Goal: Information Seeking & Learning: Learn about a topic

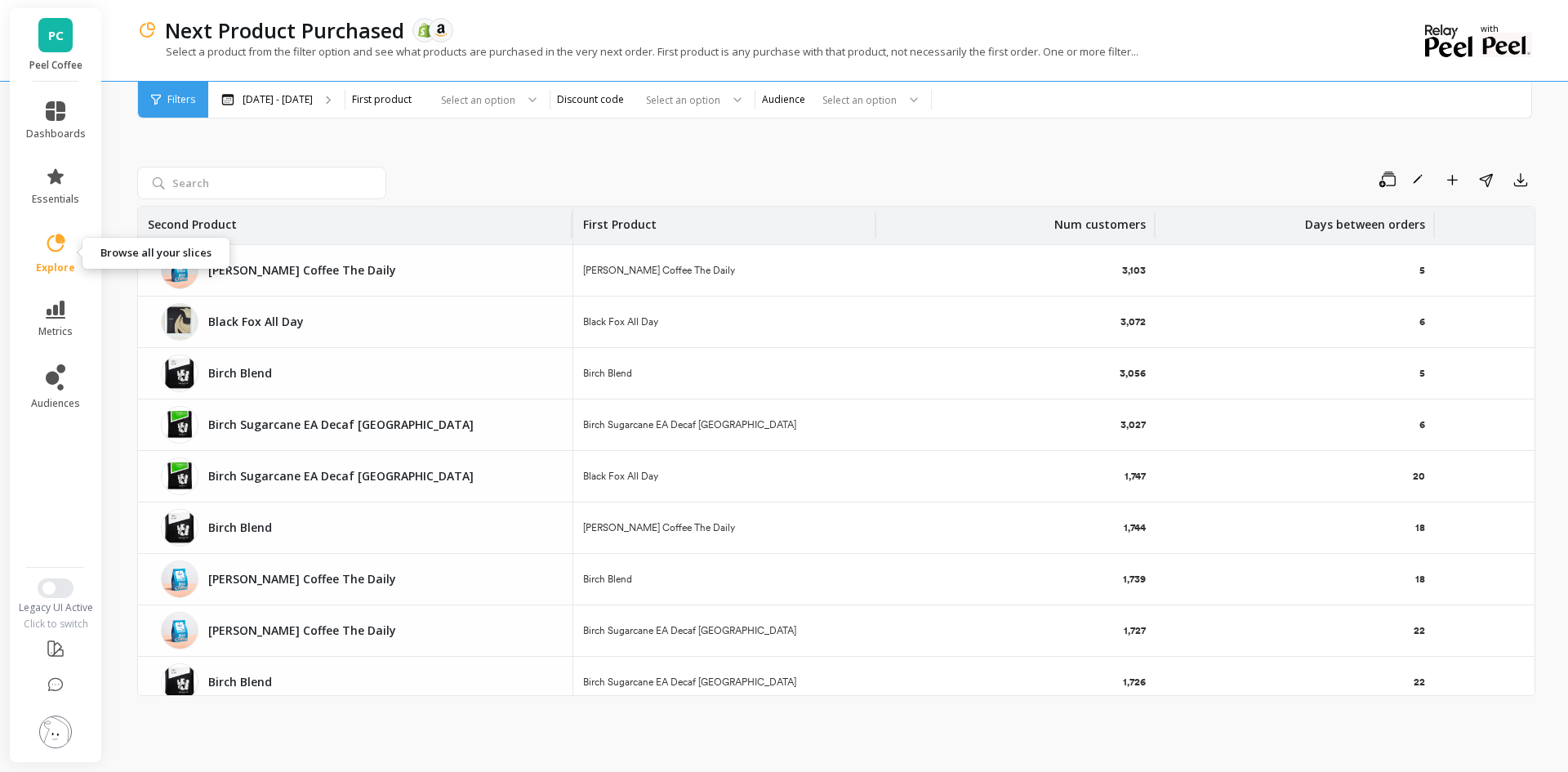
click at [63, 245] on icon at bounding box center [56, 242] width 18 height 18
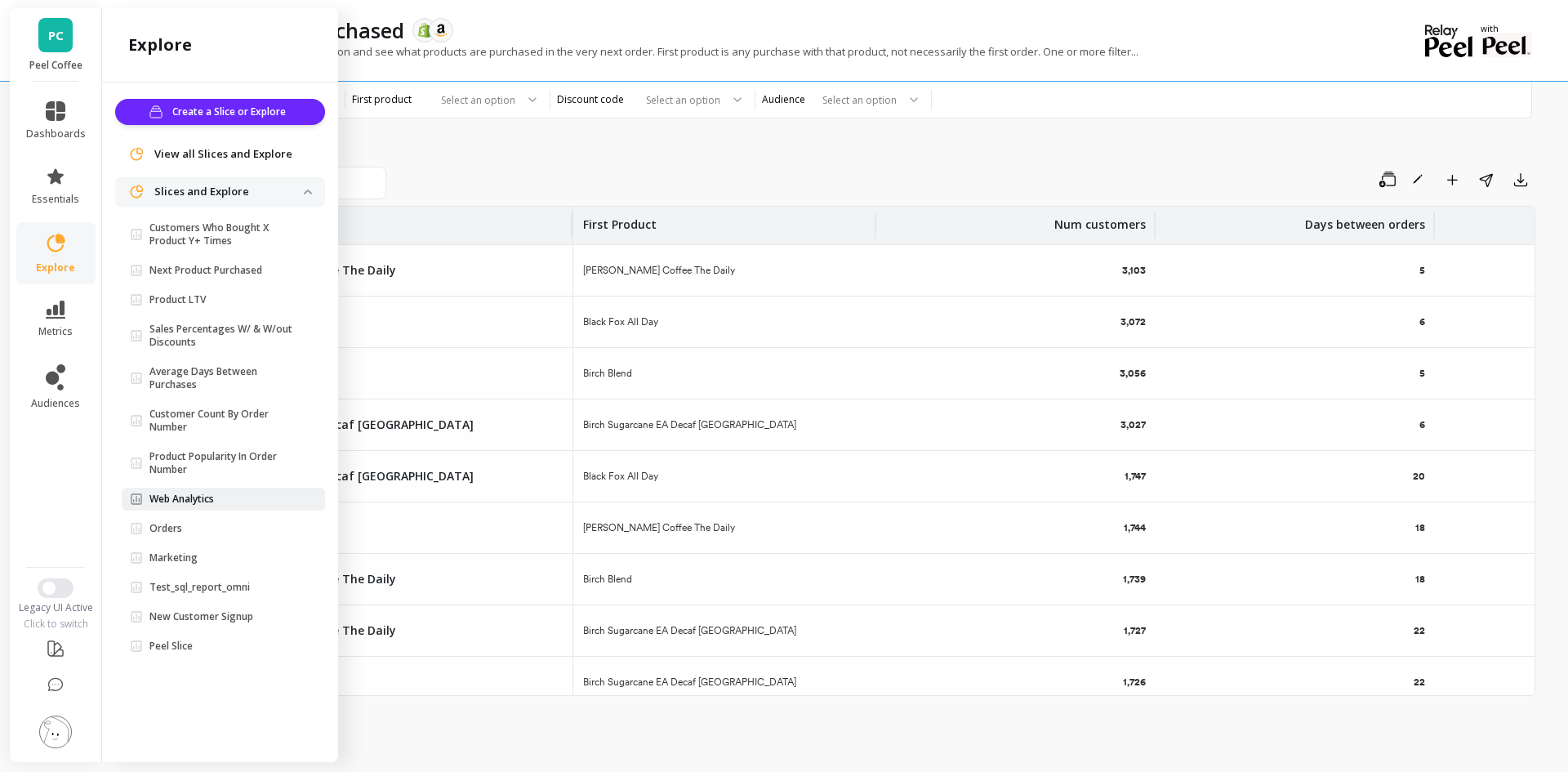
click at [208, 499] on p "Web Analytics" at bounding box center [182, 499] width 65 height 13
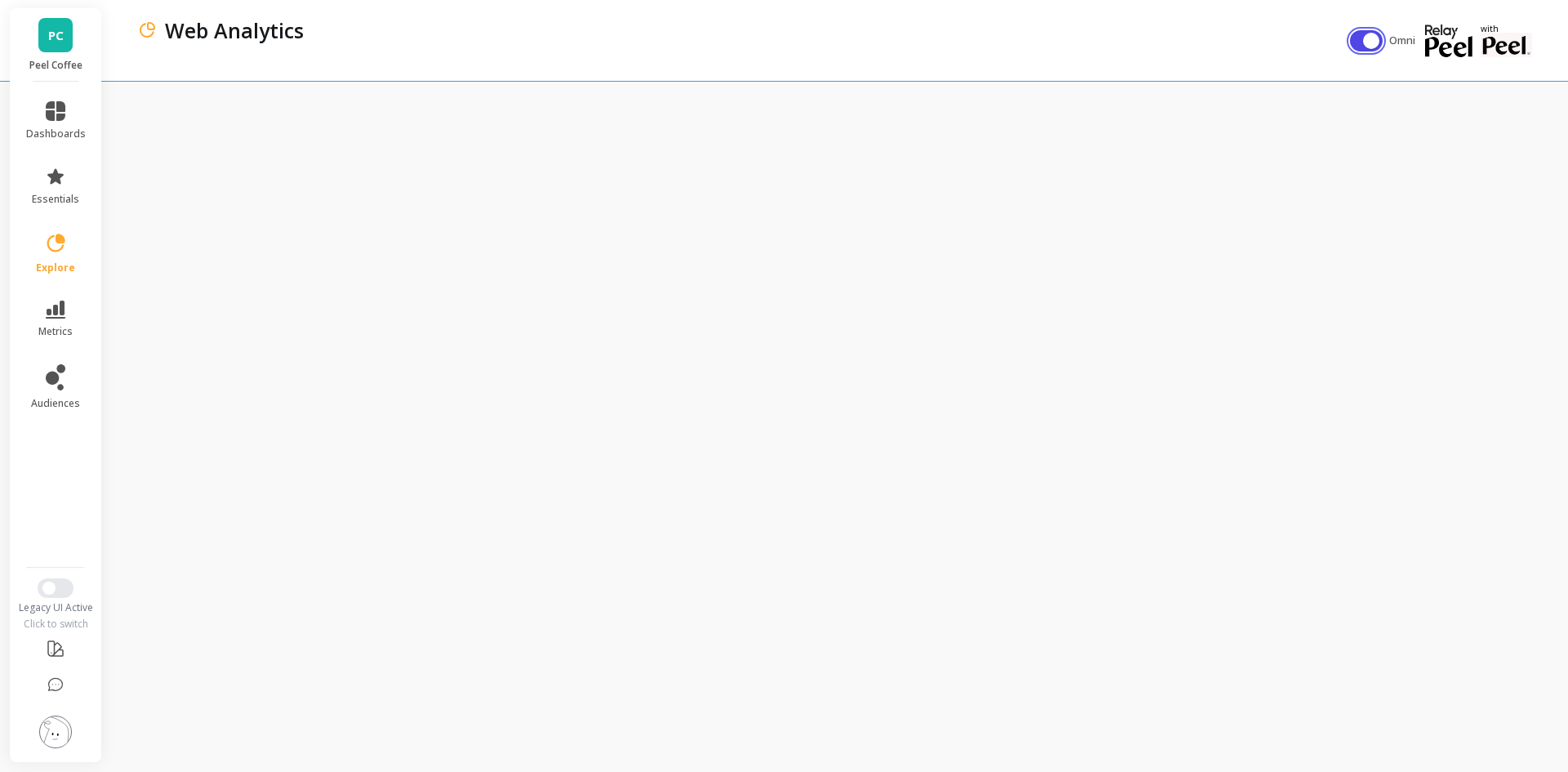
click at [1362, 48] on button "button" at bounding box center [1366, 41] width 32 height 21
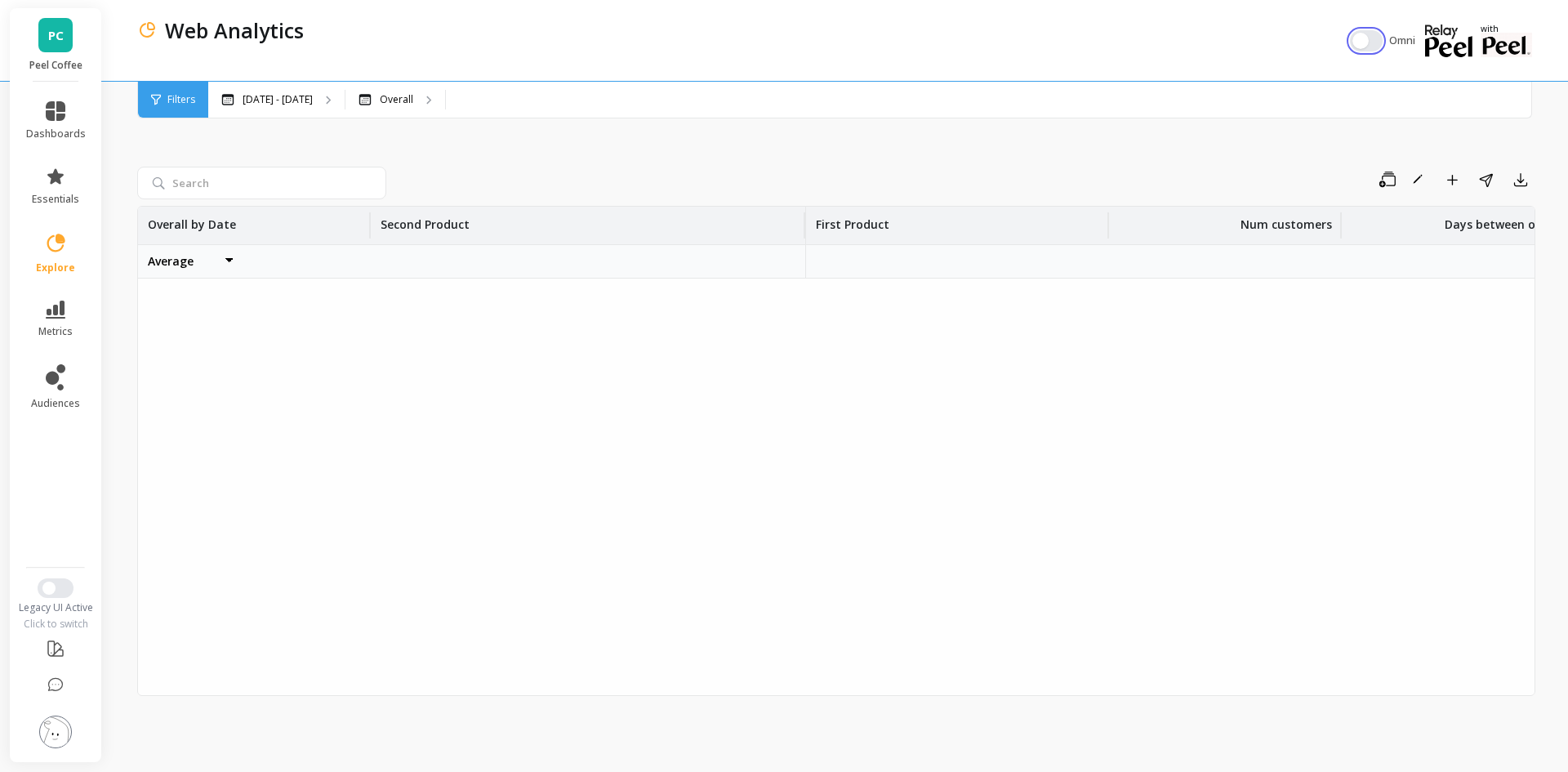
click at [1361, 45] on button "button" at bounding box center [1366, 41] width 32 height 21
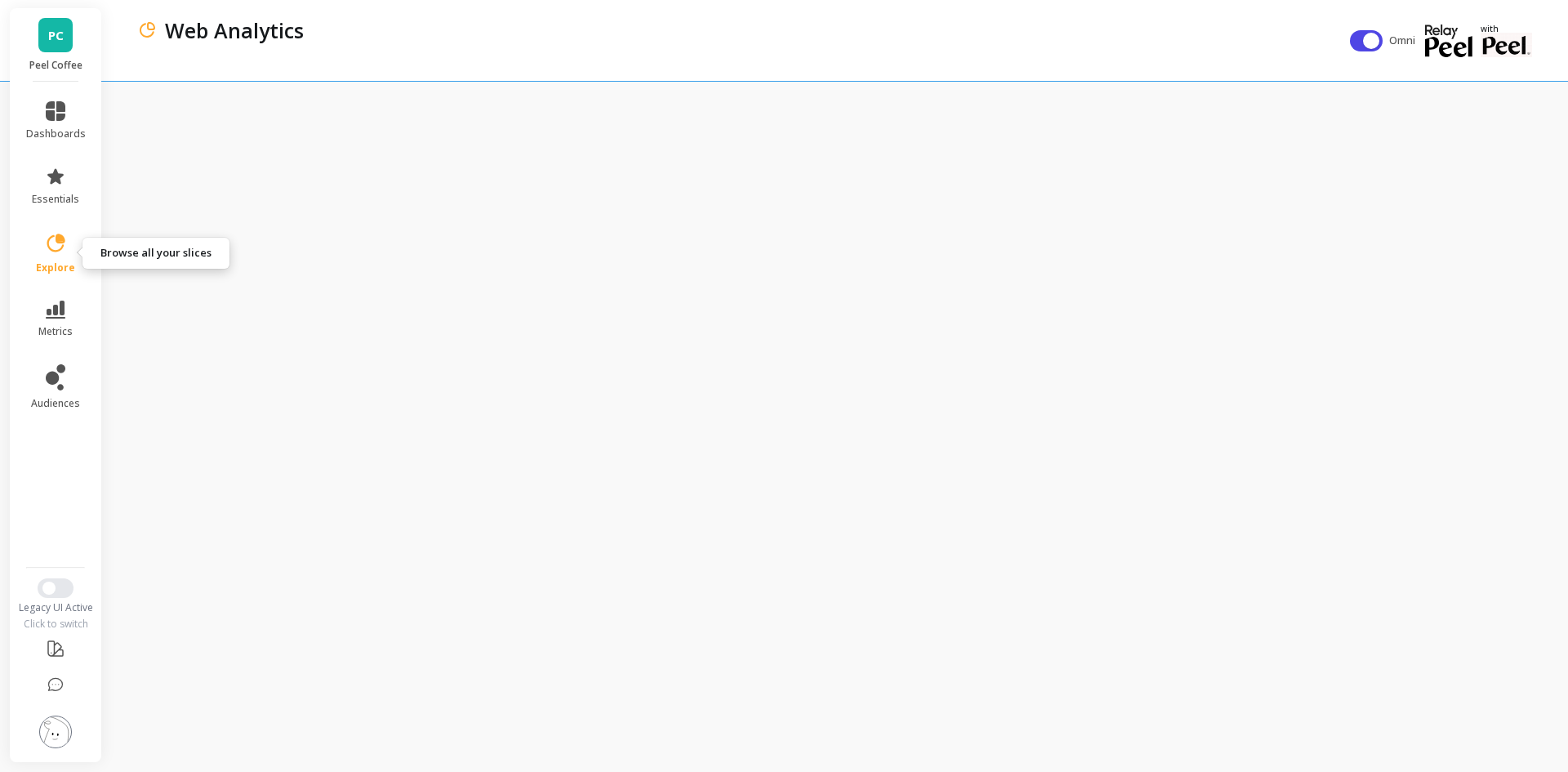
click at [64, 256] on link "explore" at bounding box center [56, 253] width 59 height 43
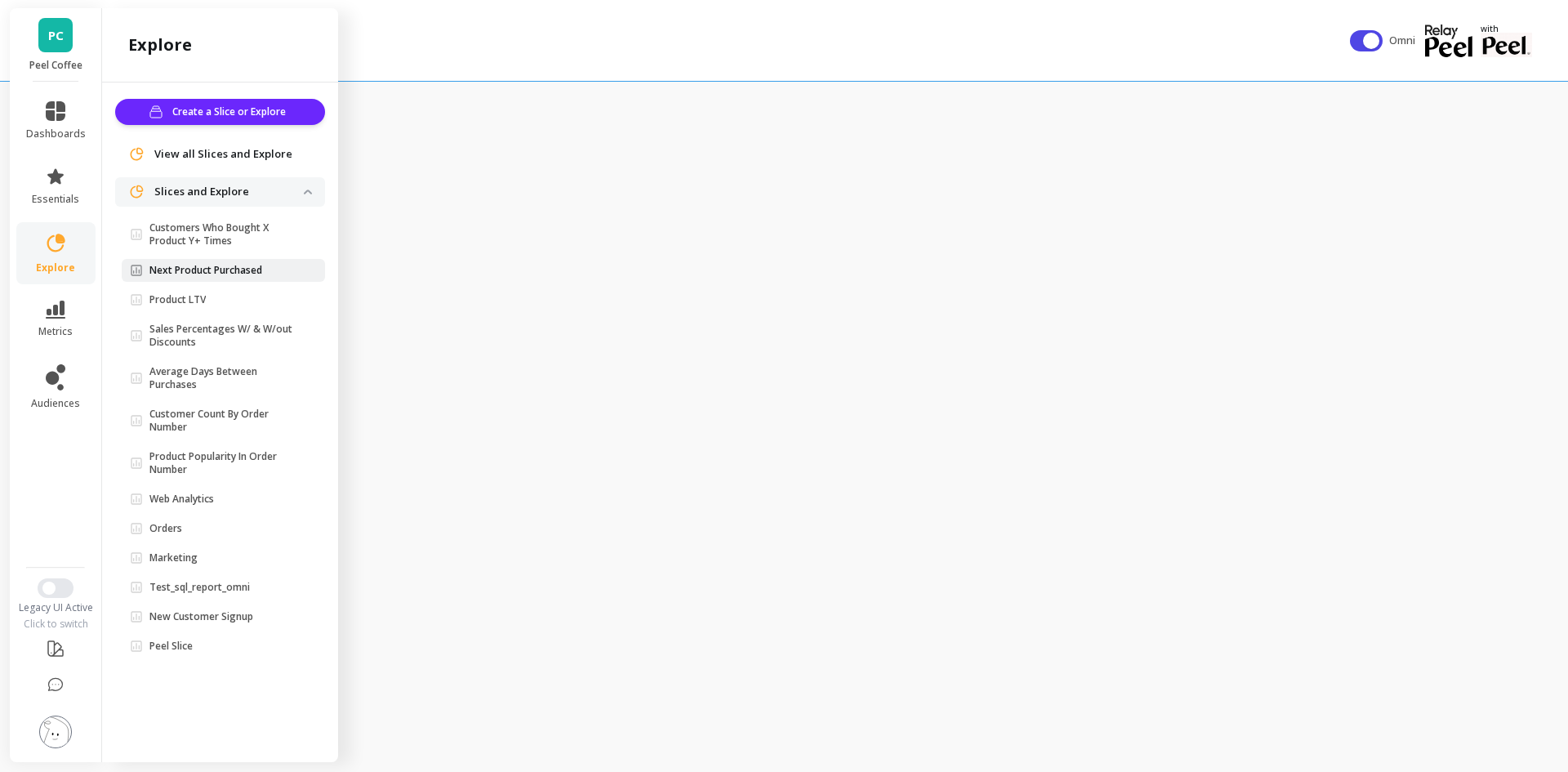
click at [236, 271] on p "Next Product Purchased" at bounding box center [205, 270] width 112 height 13
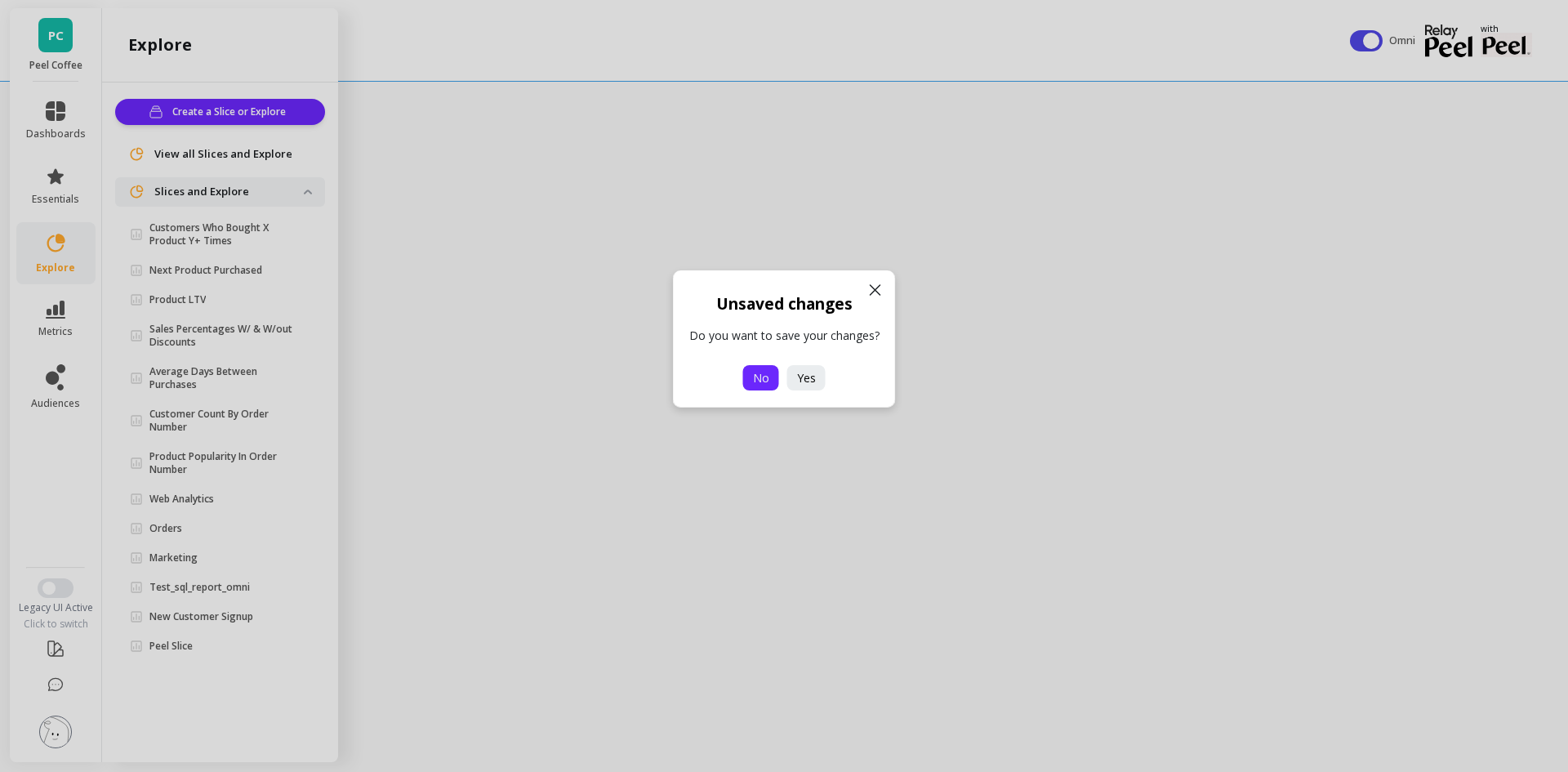
click at [767, 374] on span "No" at bounding box center [762, 378] width 17 height 16
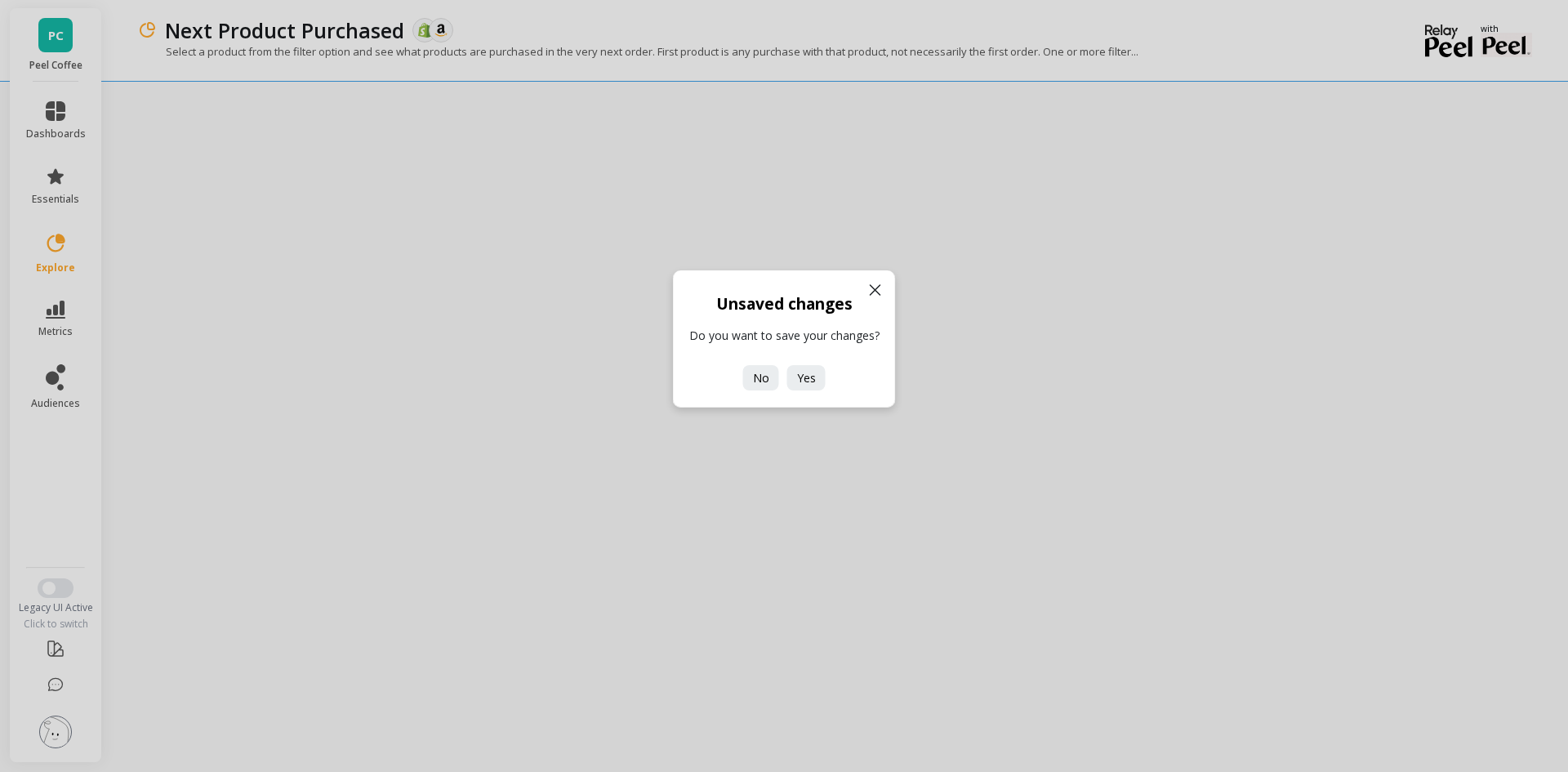
click at [870, 290] on icon at bounding box center [875, 290] width 19 height 19
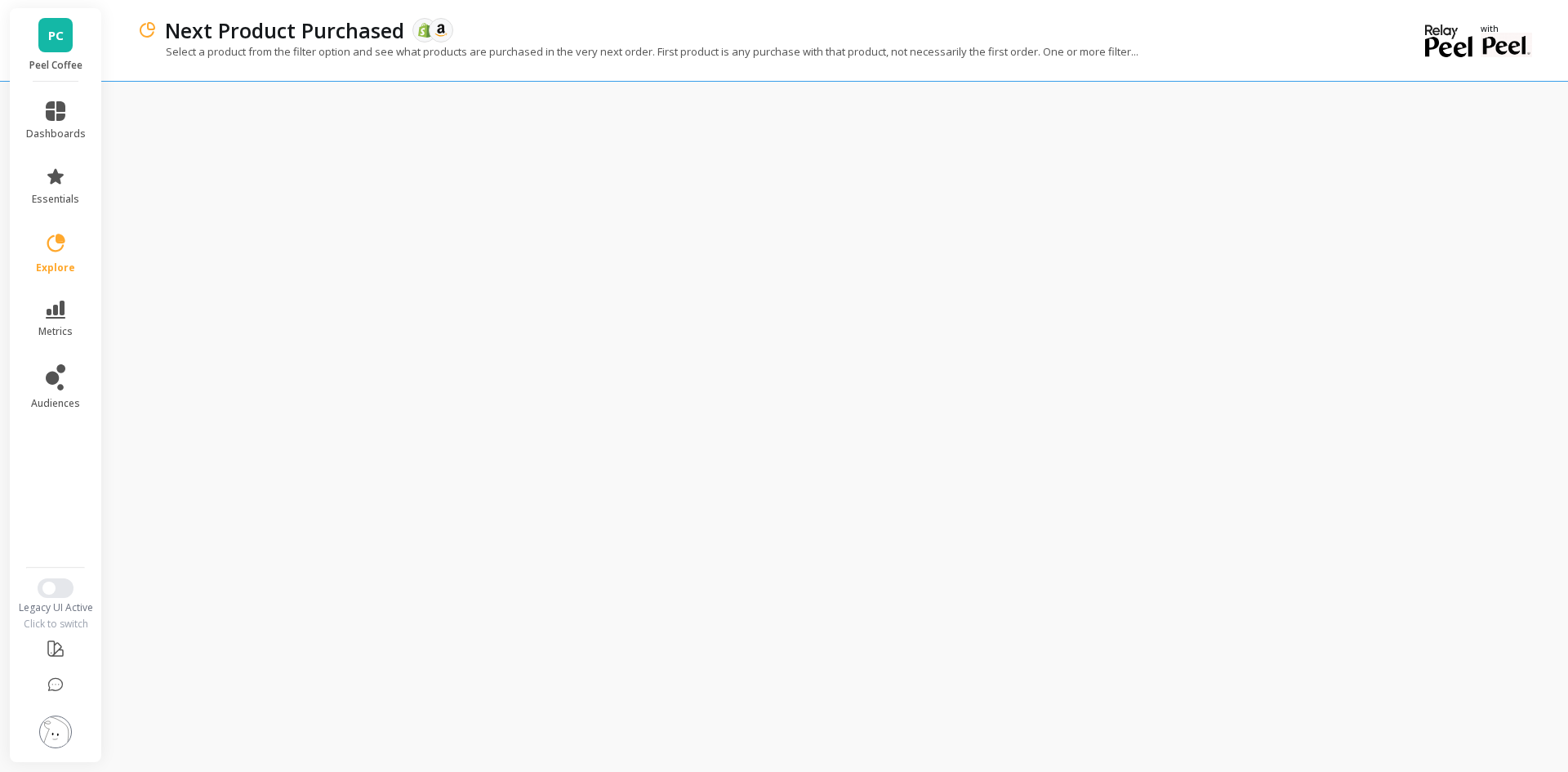
click at [55, 242] on icon at bounding box center [56, 243] width 23 height 23
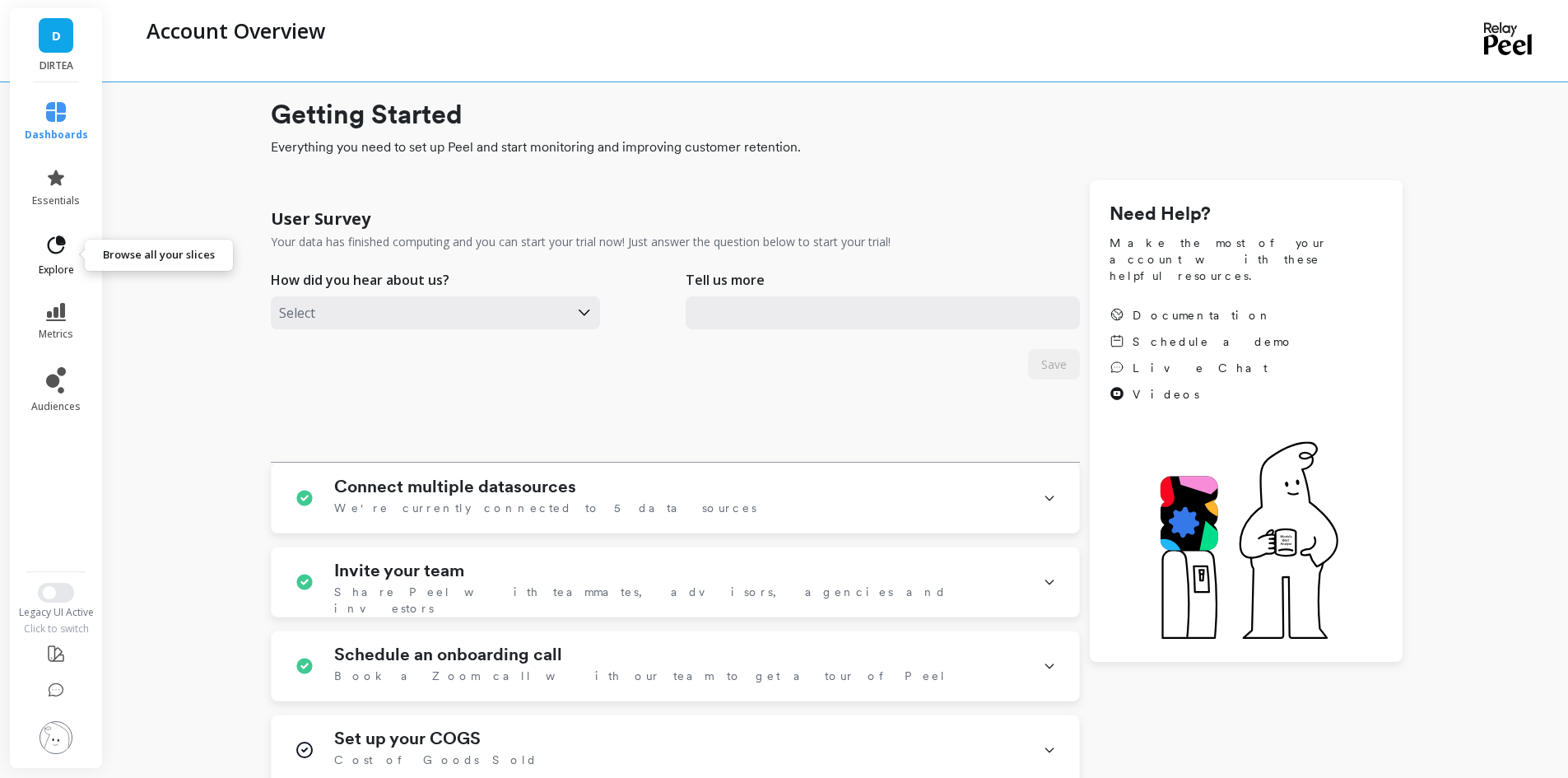
click at [64, 265] on span "explore" at bounding box center [56, 270] width 36 height 13
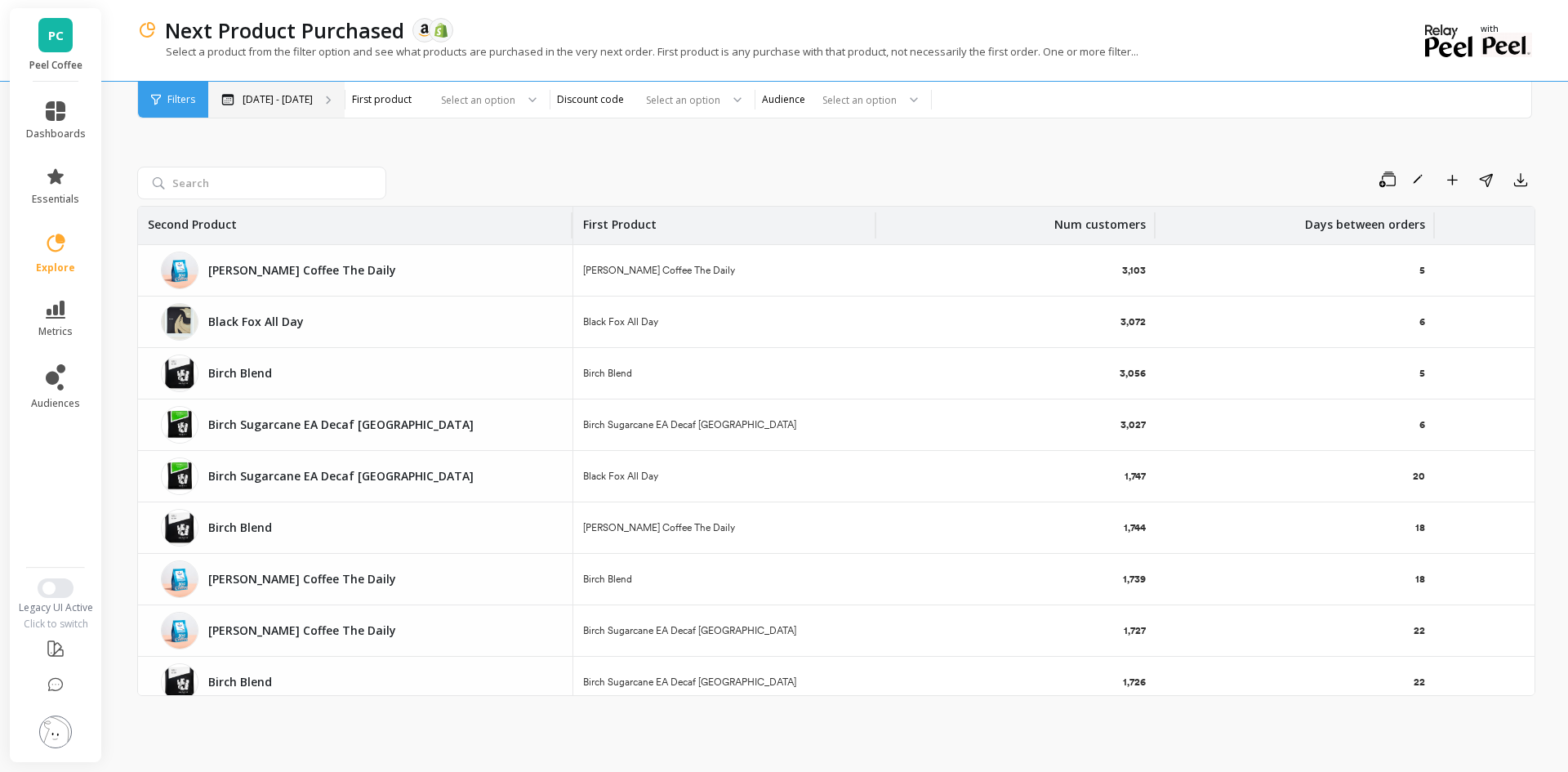
click at [283, 103] on p "Sep 24, 2024 - Sep 24, 2025" at bounding box center [277, 99] width 71 height 13
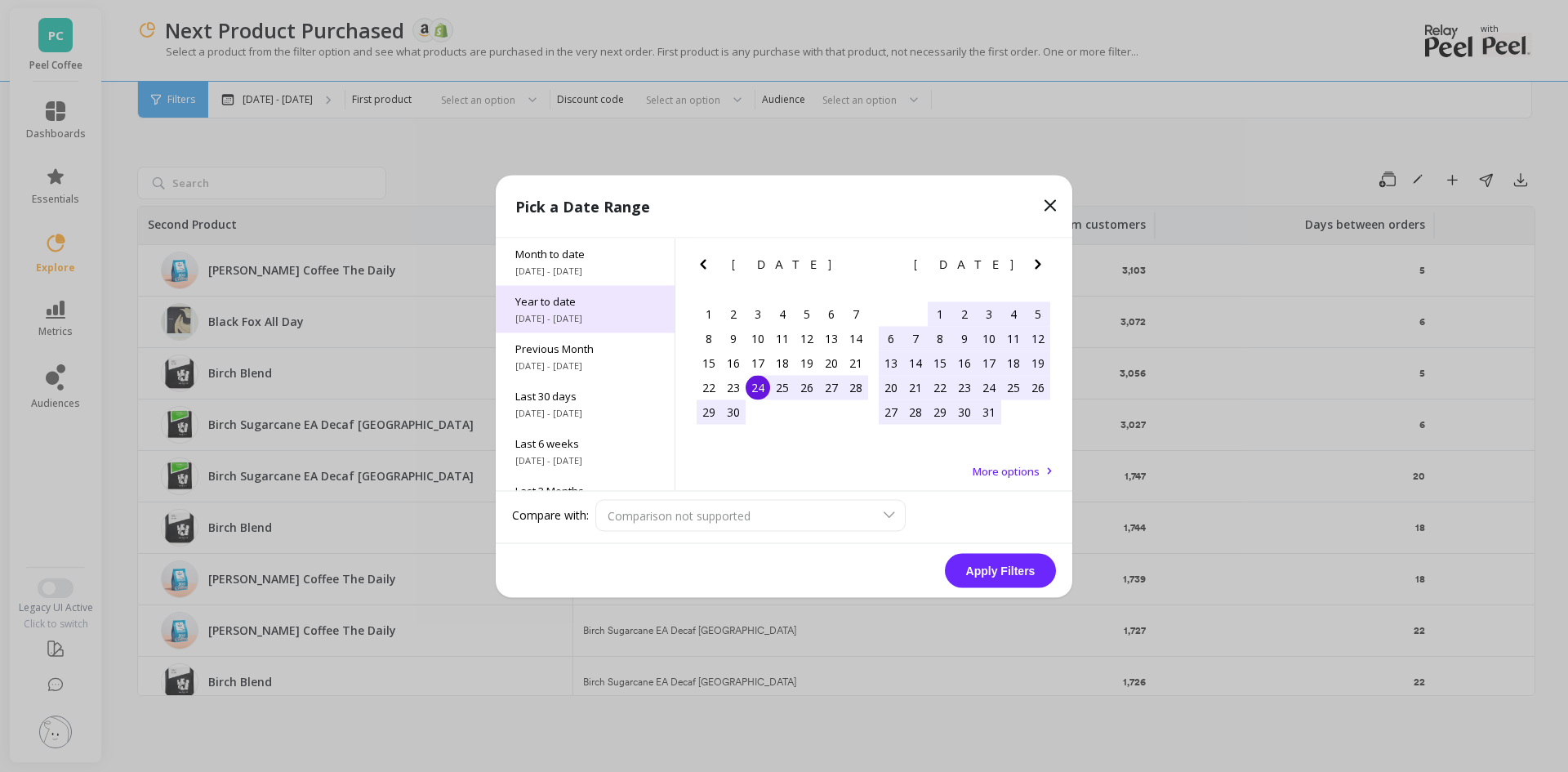
scroll to position [222, 0]
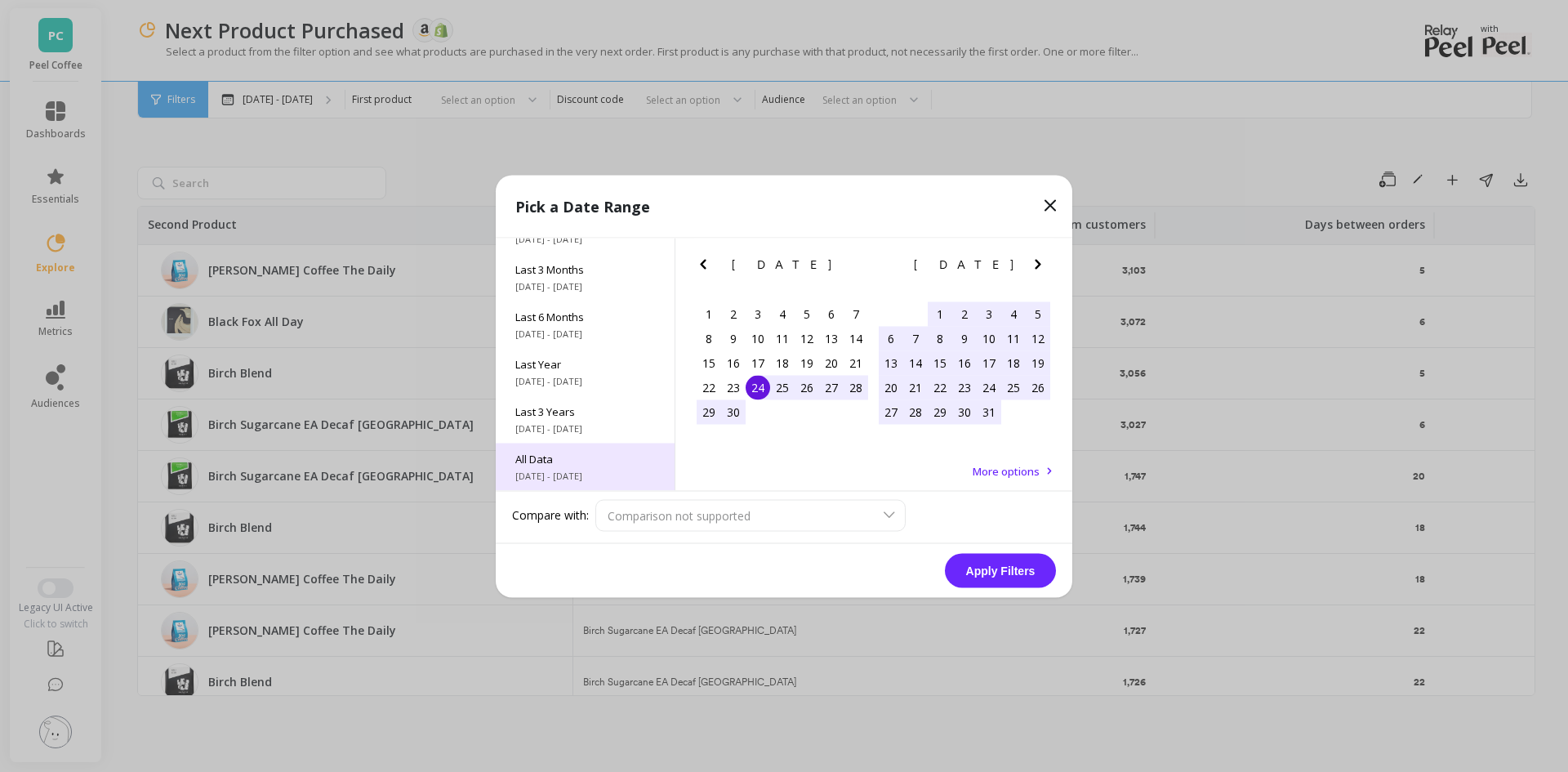
click at [570, 468] on div "All Data 9/1/2015 - 9/24/2025" at bounding box center [585, 466] width 179 height 47
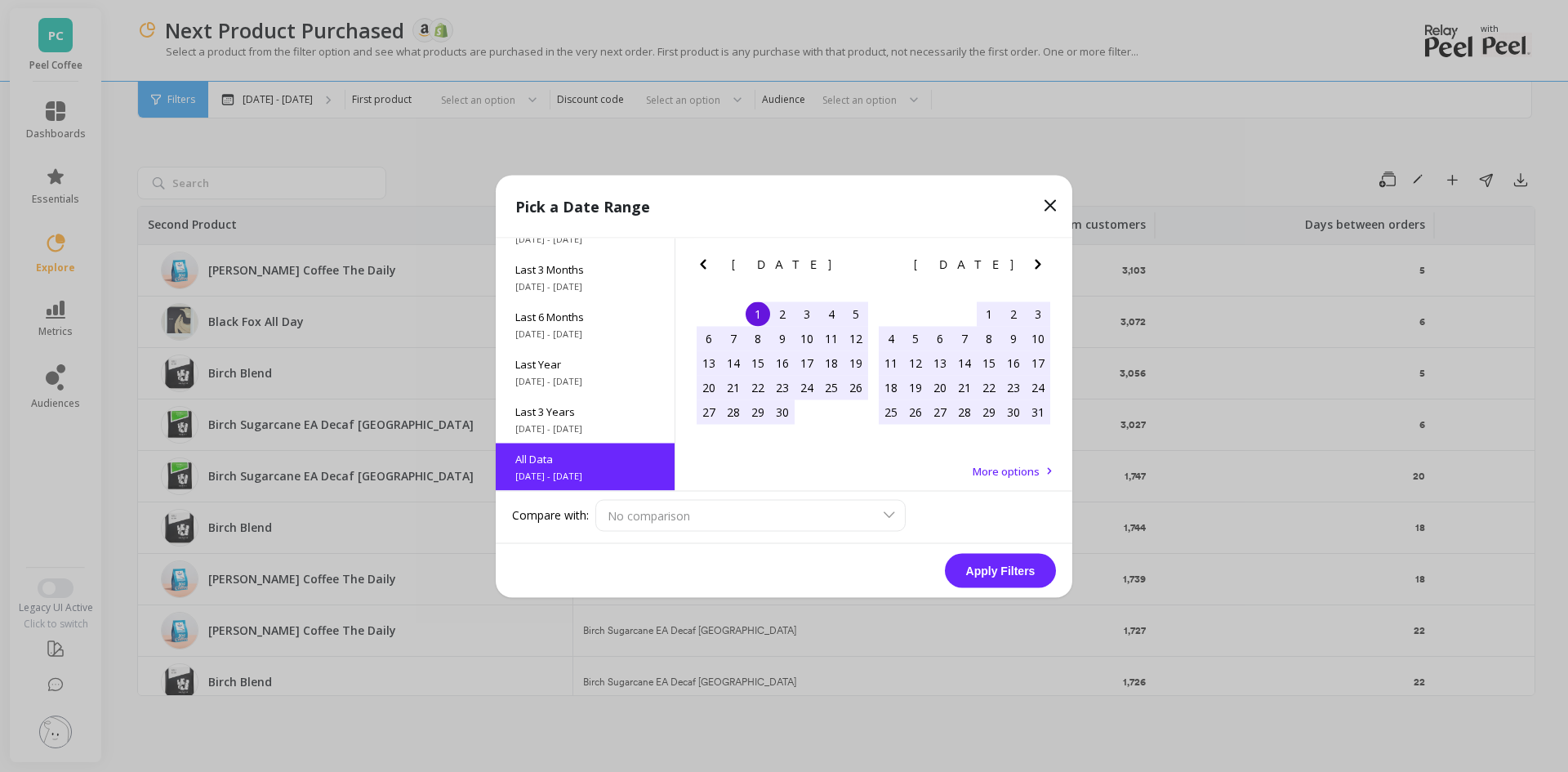
scroll to position [1, 0]
click at [966, 573] on button "Apply Filters" at bounding box center [1000, 570] width 111 height 34
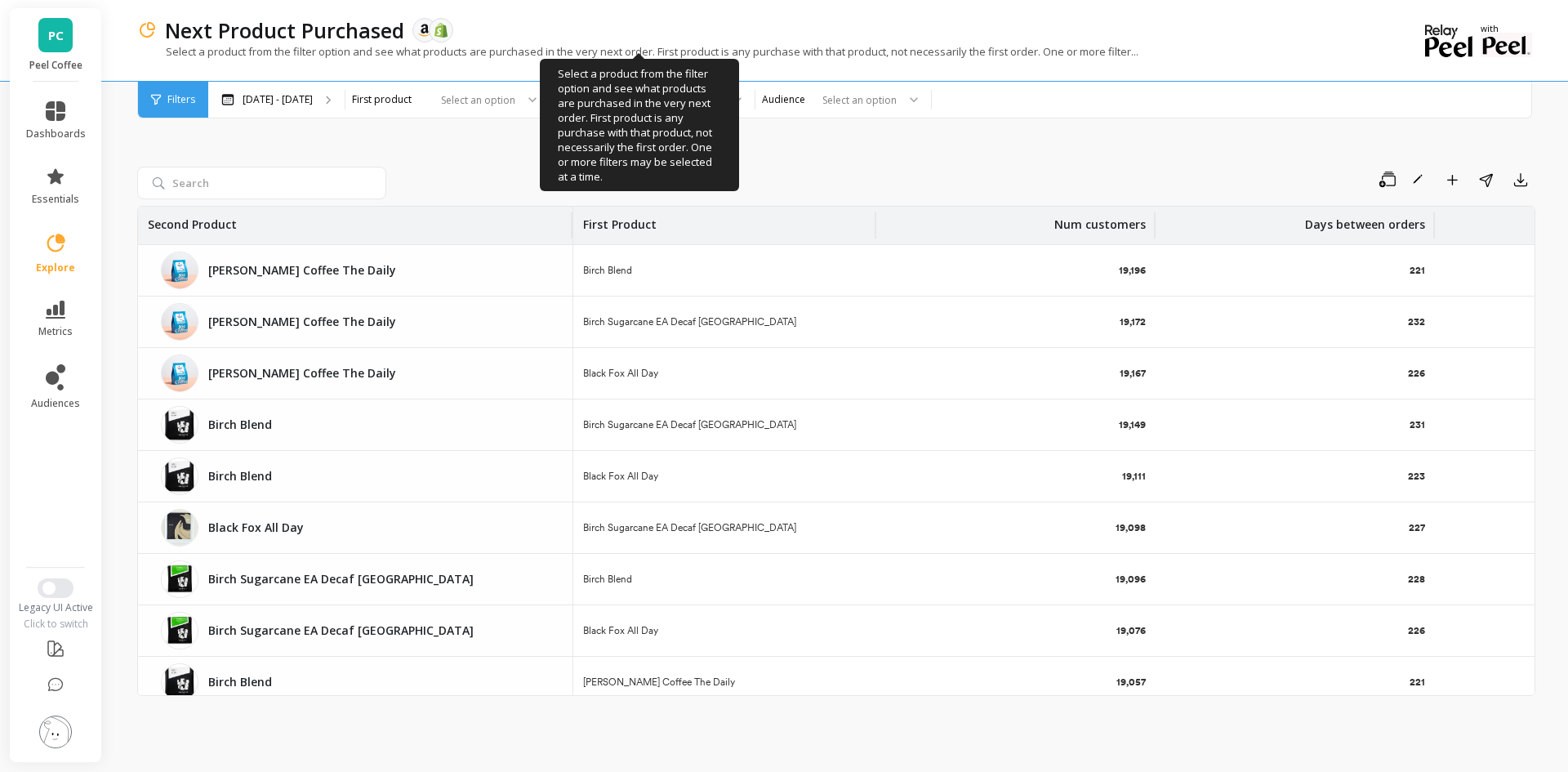
click at [1088, 162] on div "Save Rename Add to Dashboard Share Export Second Product First Product Num cust…" at bounding box center [836, 418] width 1398 height 665
click at [980, 174] on div "Save Rename Add to Dashboard Share Export" at bounding box center [963, 180] width 1142 height 26
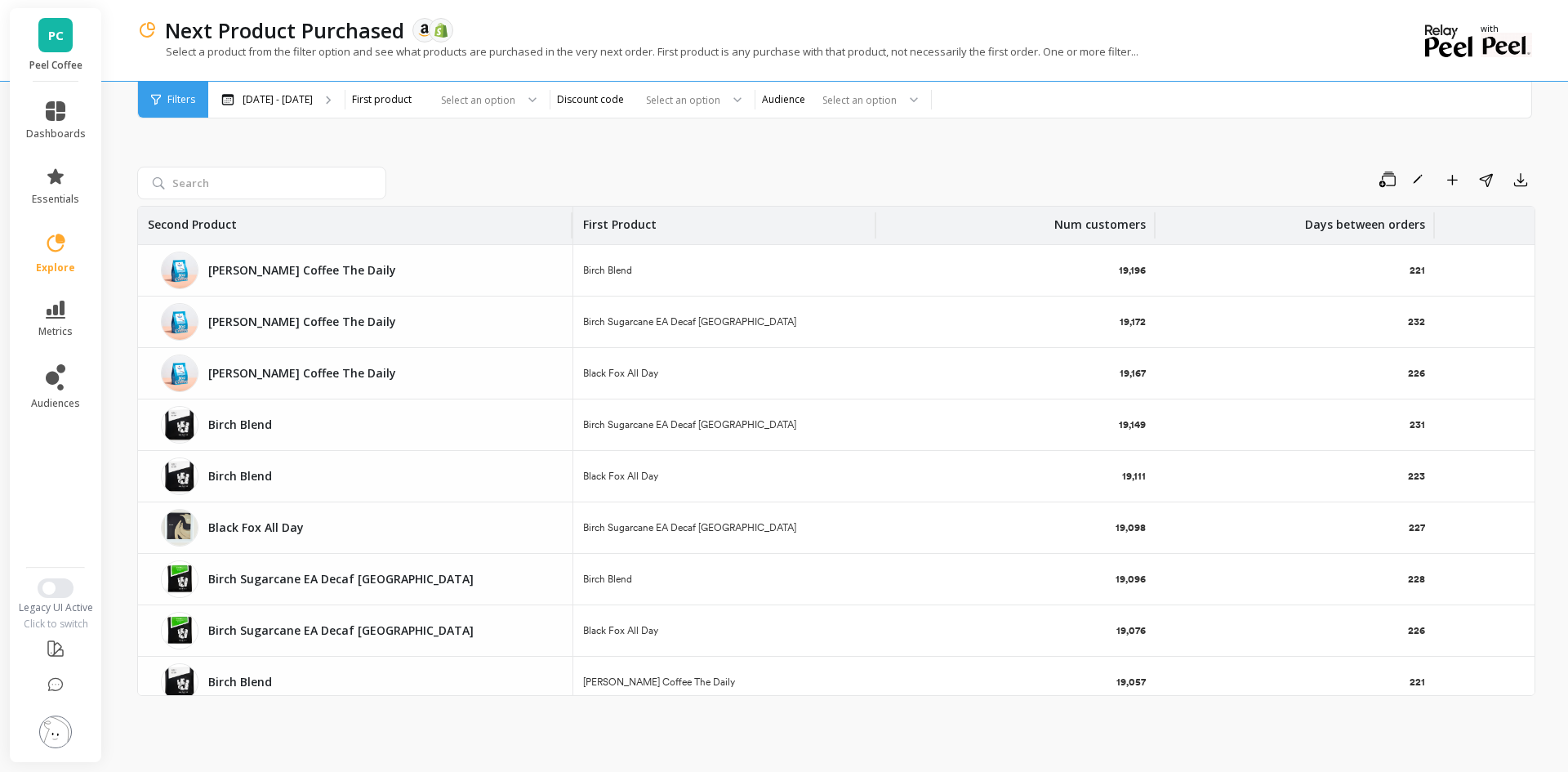
click at [704, 37] on div "Next Product Purchased The data you are viewing comes from: Amazon Seller Centr…" at bounding box center [778, 31] width 1244 height 28
click at [1528, 177] on icon "button" at bounding box center [1521, 180] width 17 height 17
click at [1499, 232] on button "CSV" at bounding box center [1461, 225] width 146 height 30
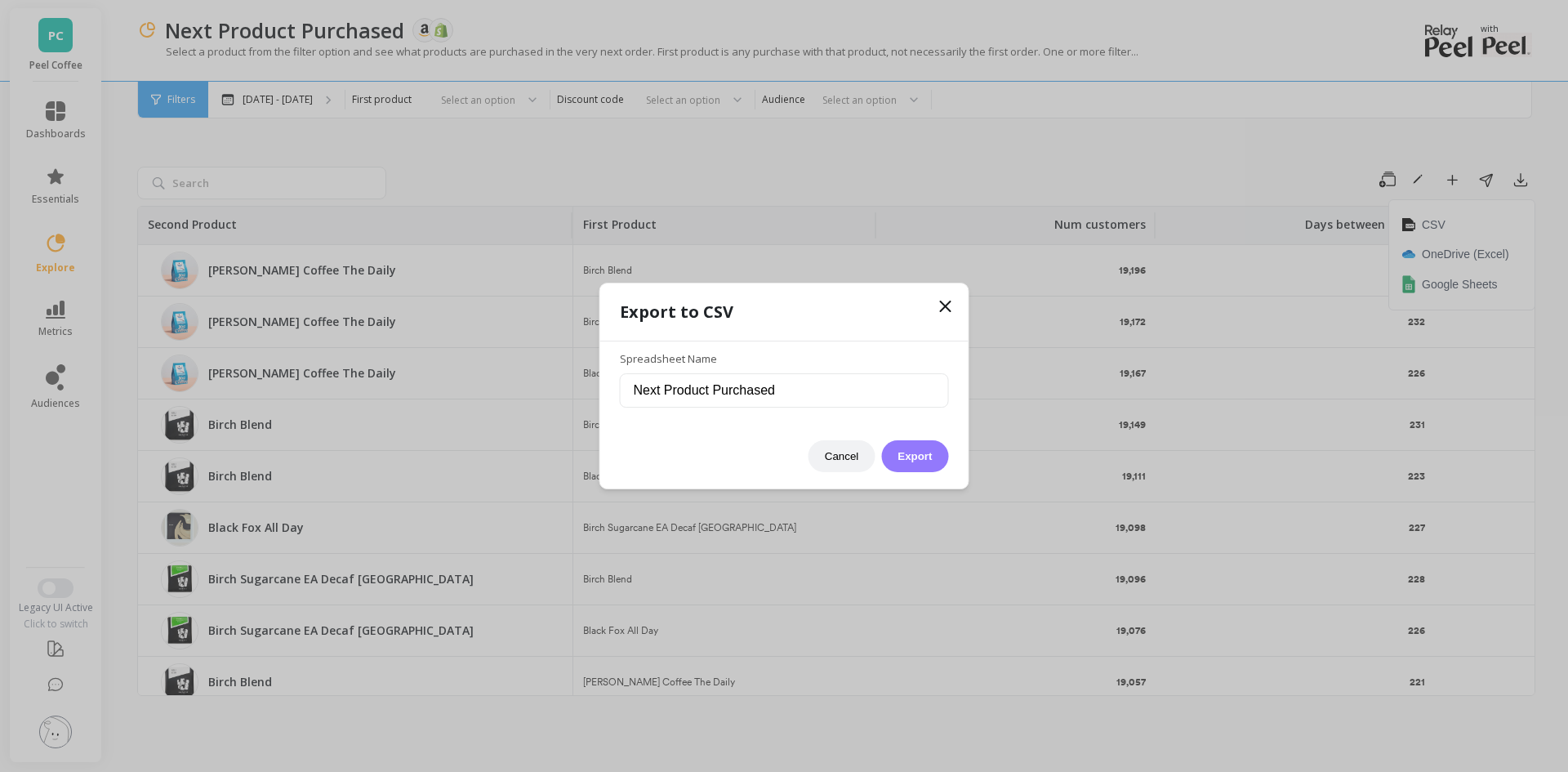
click at [926, 453] on button "Export" at bounding box center [915, 456] width 67 height 32
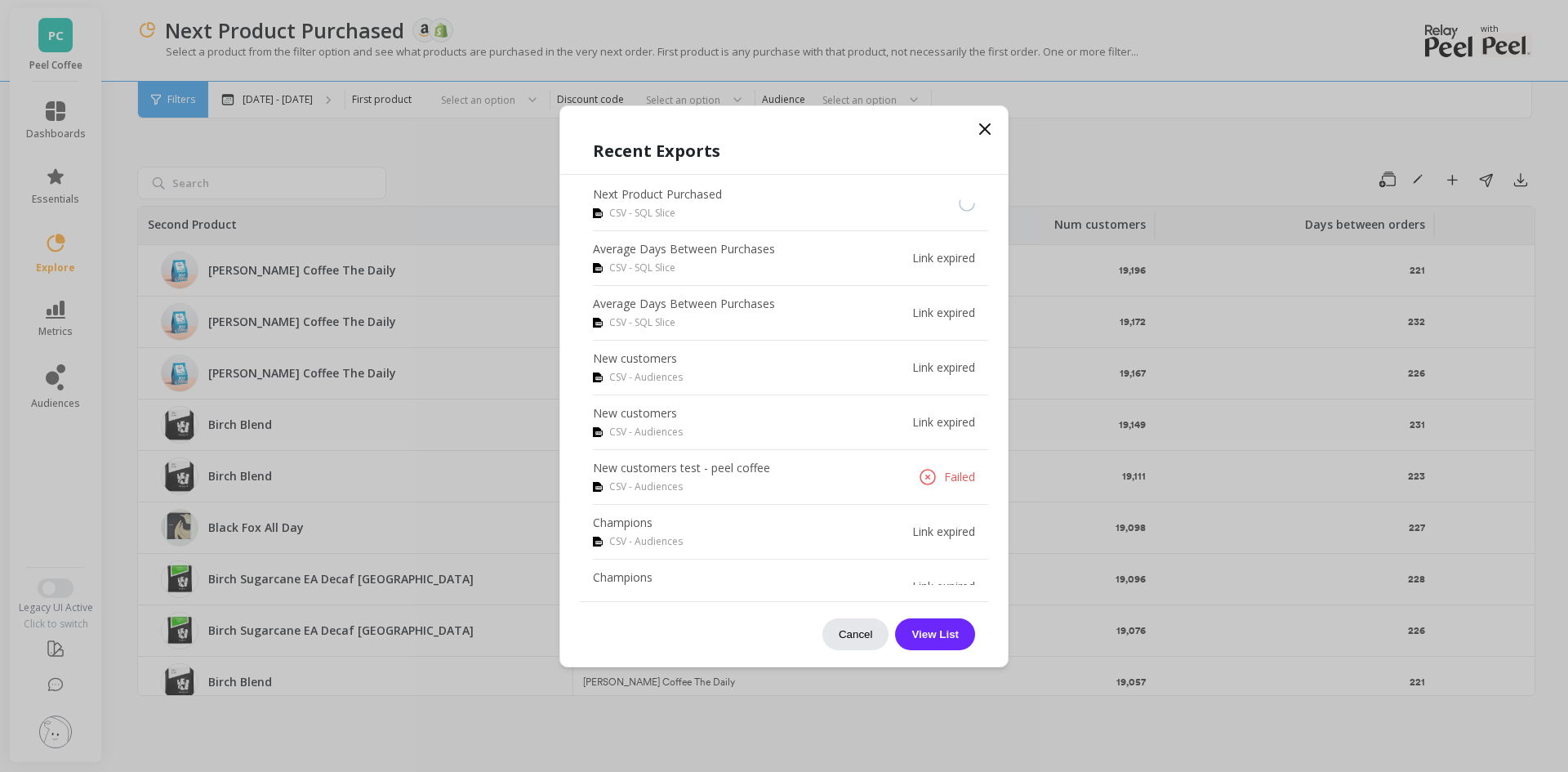
click at [857, 634] on button "Cancel" at bounding box center [855, 634] width 67 height 32
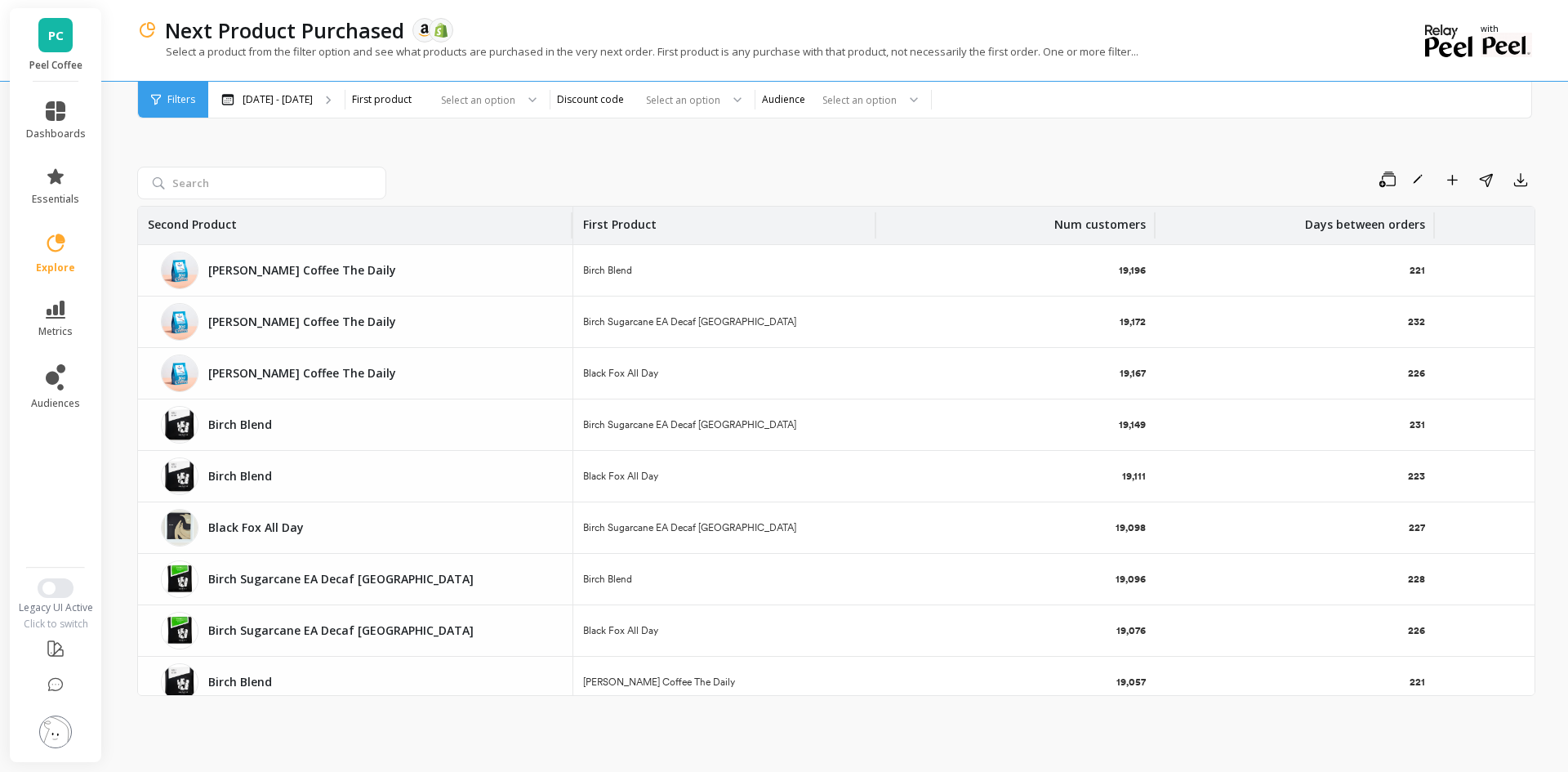
click at [605, 457] on div "Black Fox All Day" at bounding box center [725, 476] width 303 height 51
drag, startPoint x: 582, startPoint y: 473, endPoint x: 715, endPoint y: 474, distance: 133.0
click at [715, 474] on div "Black Fox All Day" at bounding box center [725, 476] width 303 height 51
drag, startPoint x: 578, startPoint y: 376, endPoint x: 801, endPoint y: 371, distance: 223.1
click at [798, 372] on div "Black Fox All Day" at bounding box center [725, 373] width 303 height 51
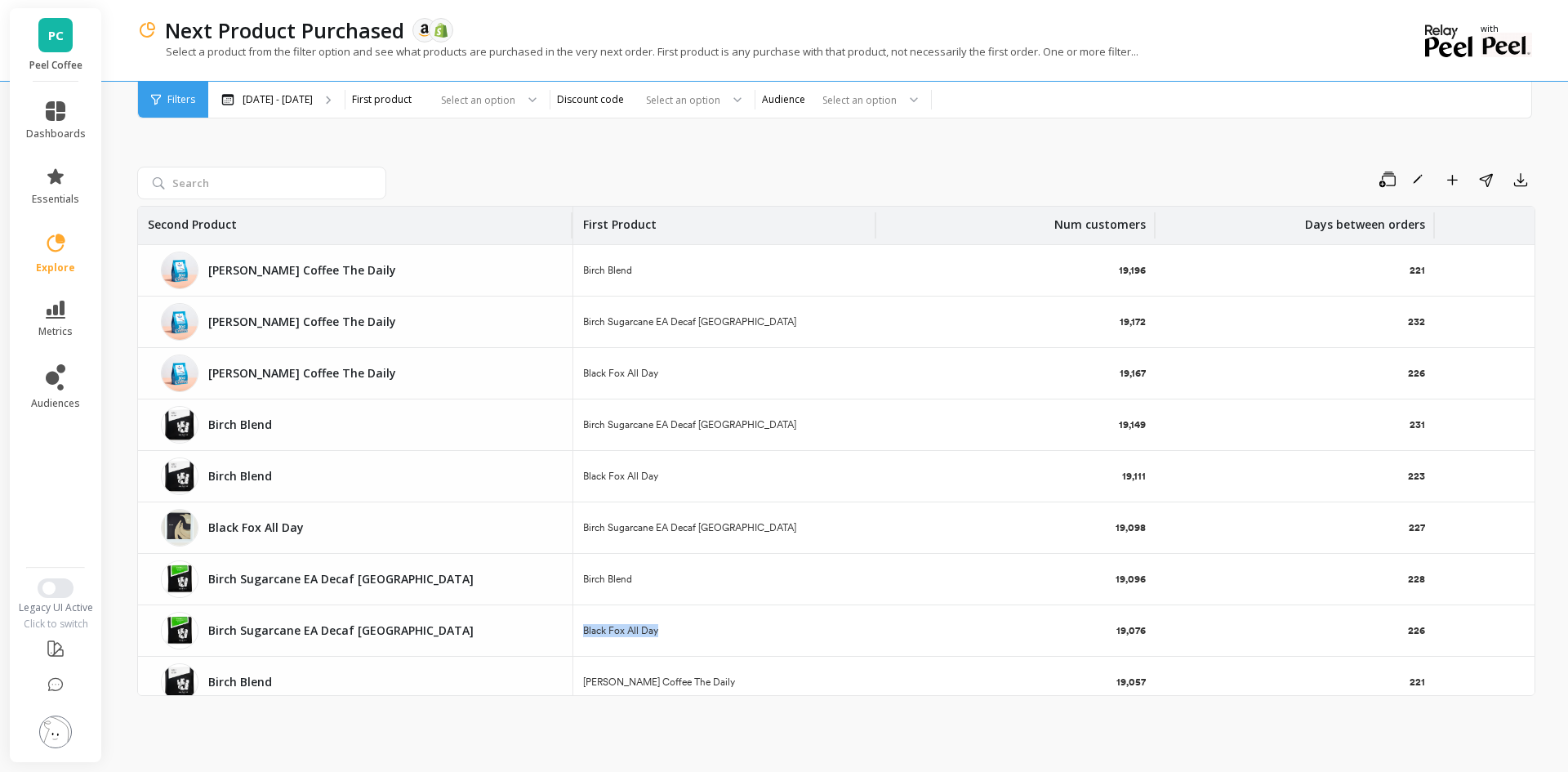
drag, startPoint x: 579, startPoint y: 630, endPoint x: 873, endPoint y: 640, distance: 294.2
click at [873, 640] on div "Black Fox All Day" at bounding box center [725, 630] width 303 height 51
click at [515, 96] on div at bounding box center [474, 99] width 81 height 16
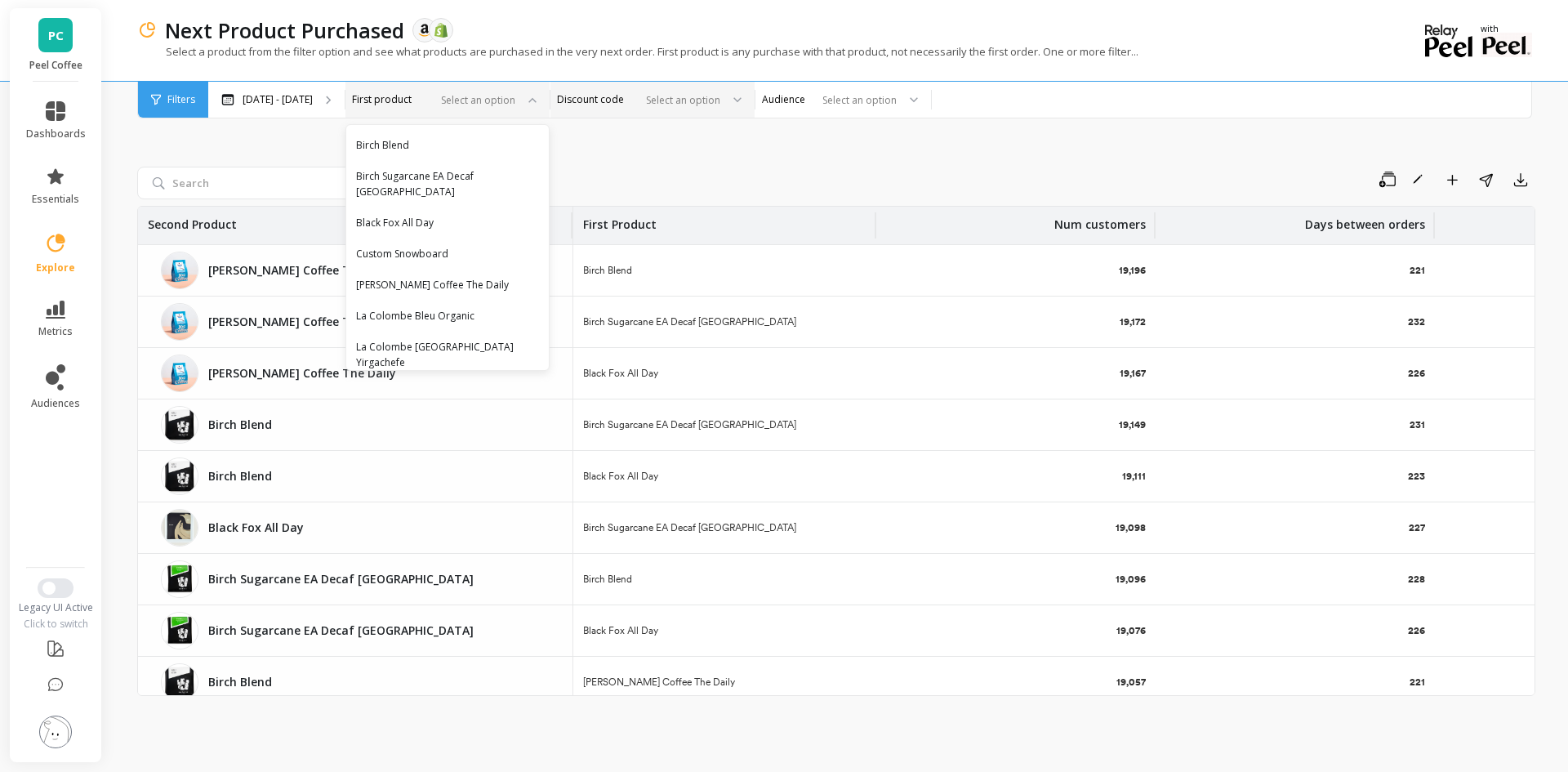
click at [661, 95] on div "Select an option" at bounding box center [642, 100] width 159 height 19
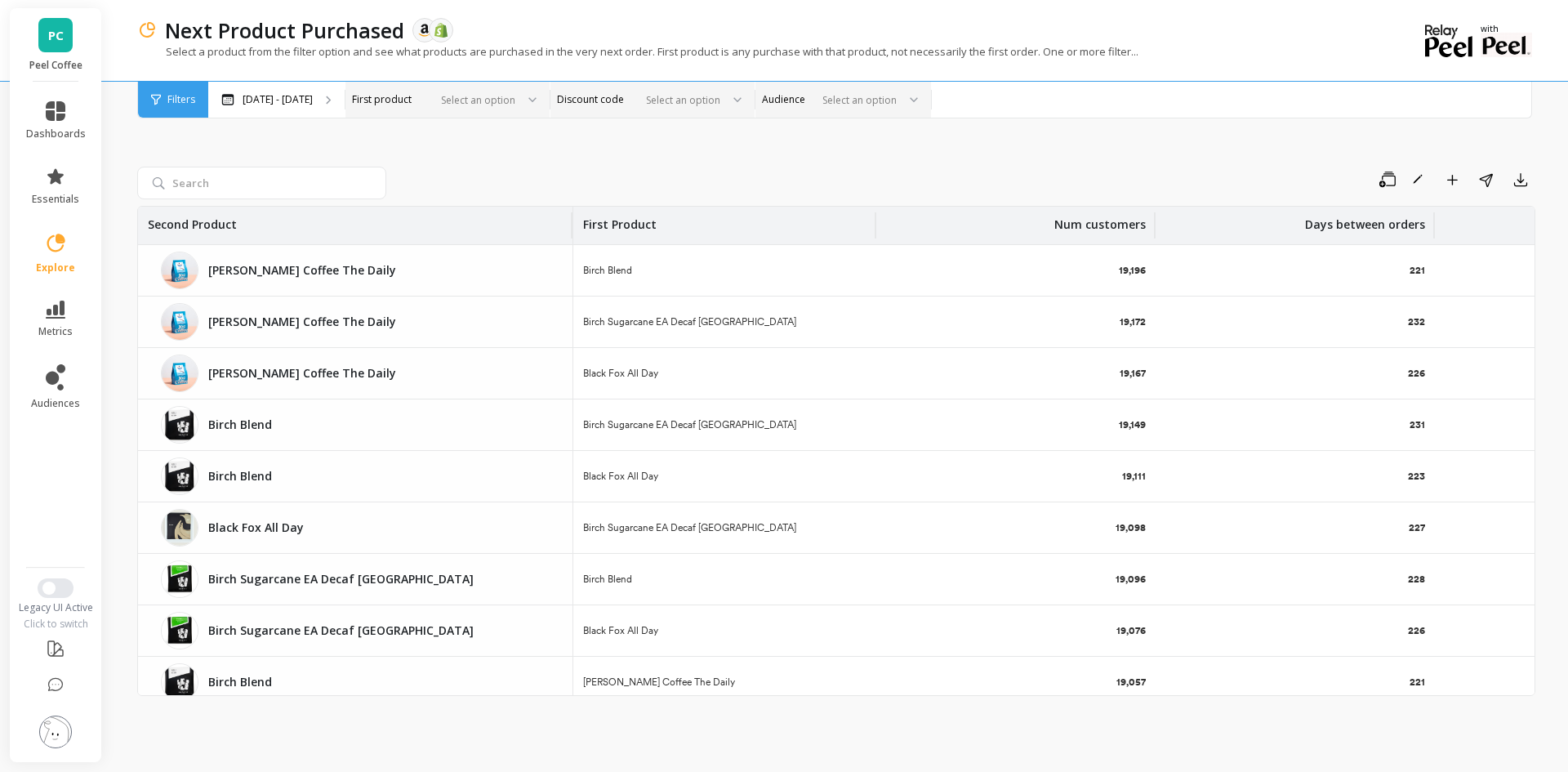
click at [891, 92] on div at bounding box center [855, 99] width 81 height 16
click at [568, 162] on div "Save Rename Add to Dashboard Share Export Second Product First Product Num cust…" at bounding box center [836, 418] width 1398 height 665
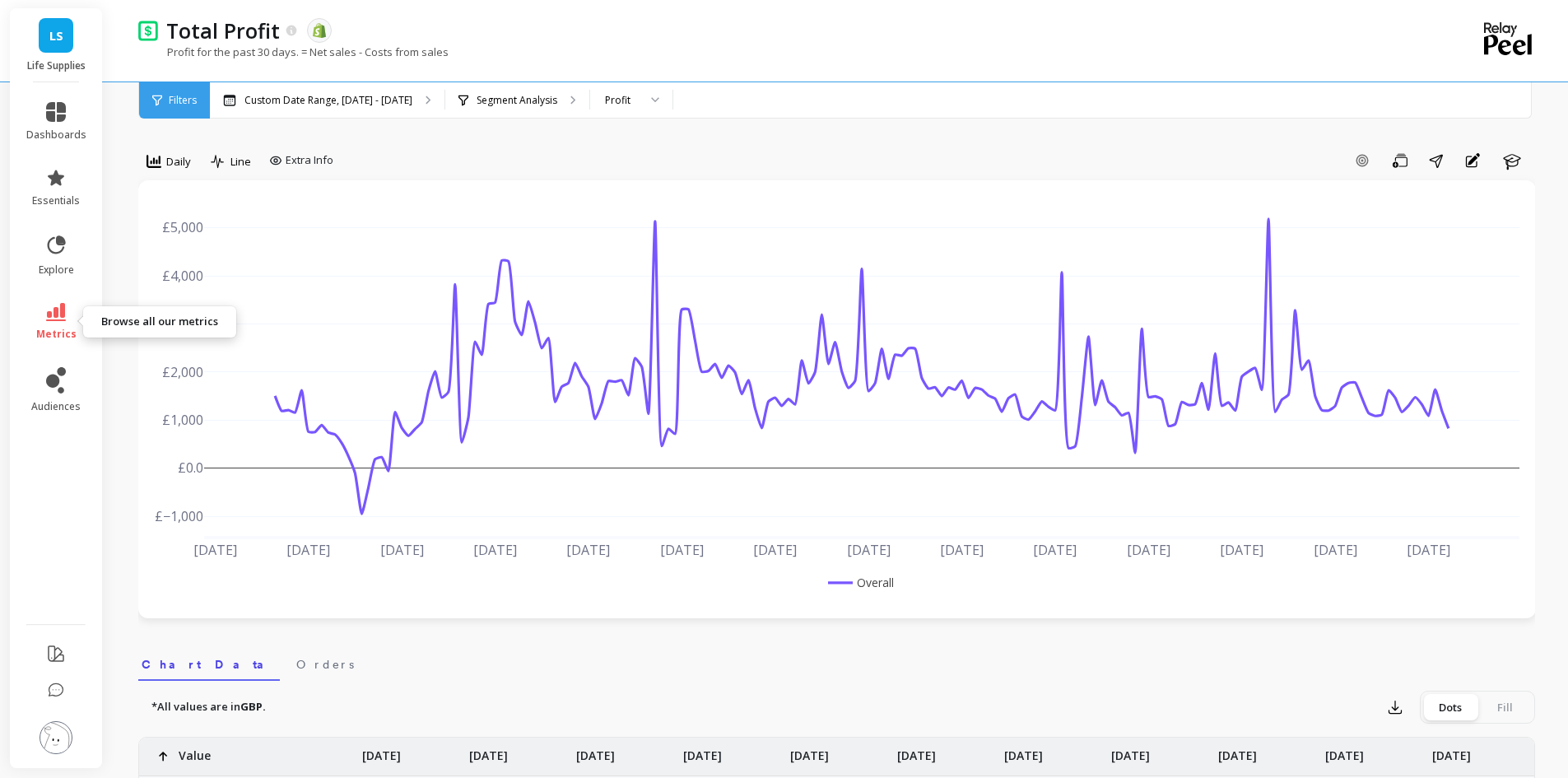
click at [59, 324] on link "metrics" at bounding box center [56, 322] width 60 height 37
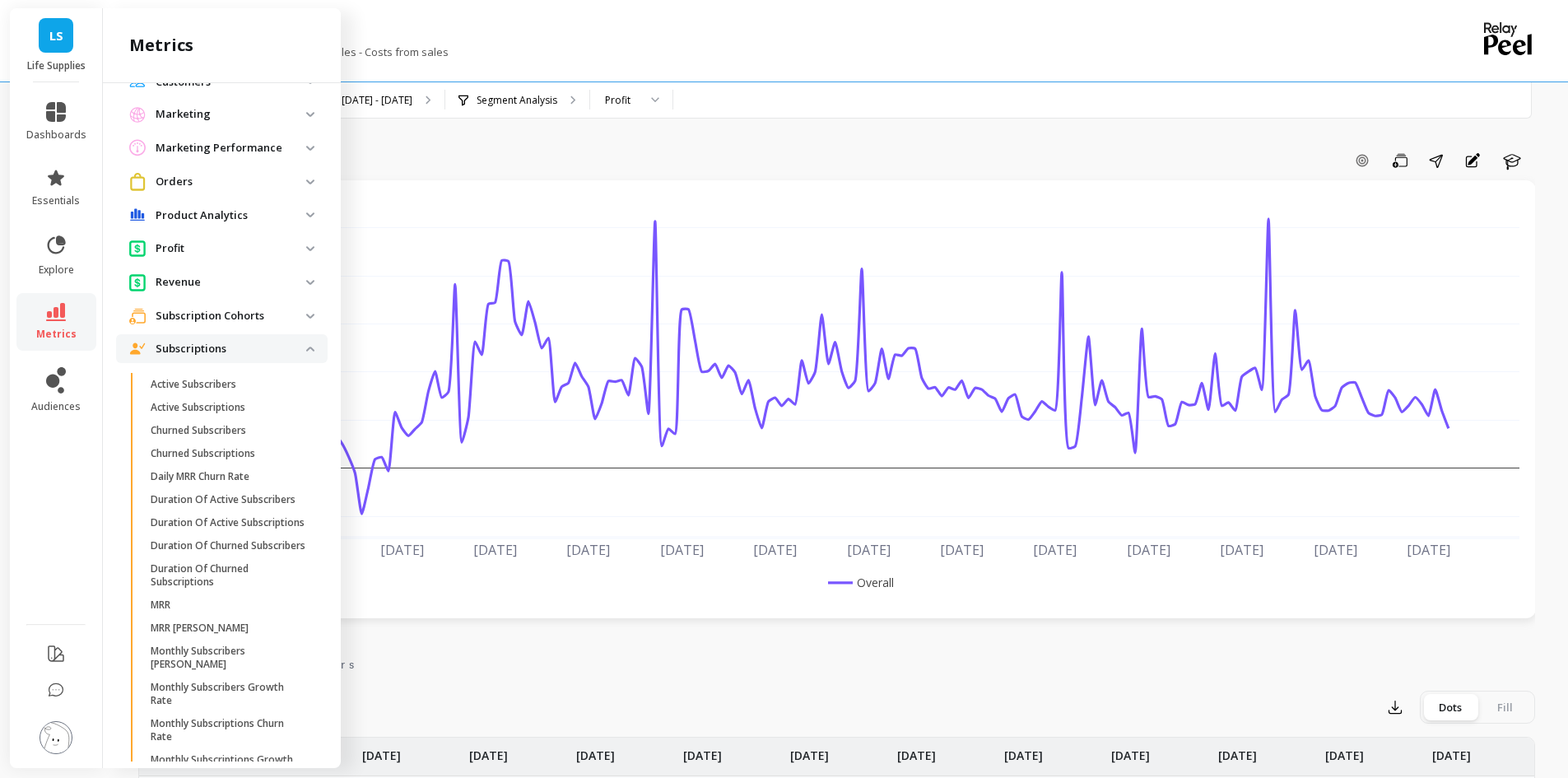
scroll to position [89, 0]
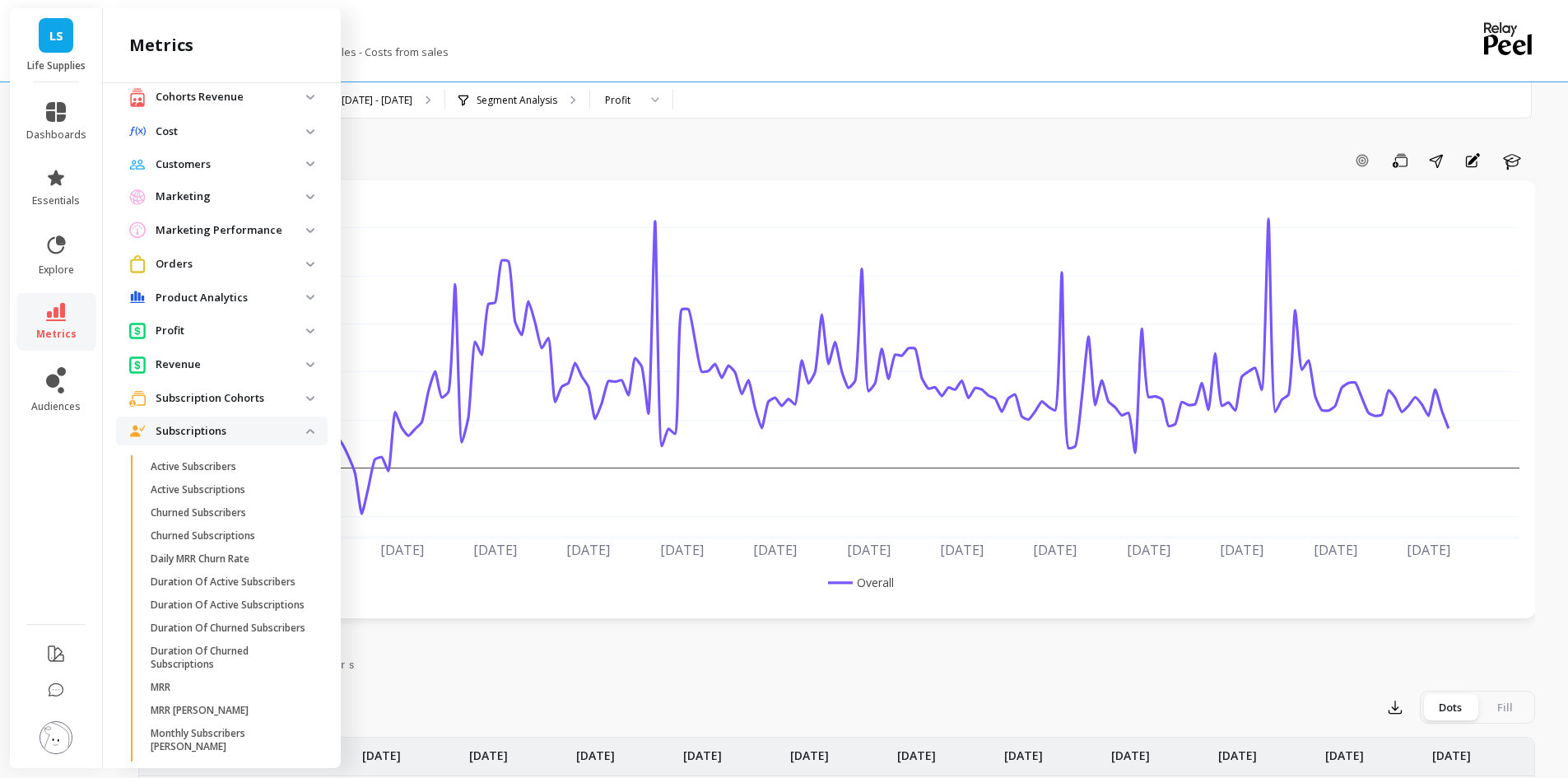
click at [303, 333] on span "Profit" at bounding box center [222, 330] width 211 height 31
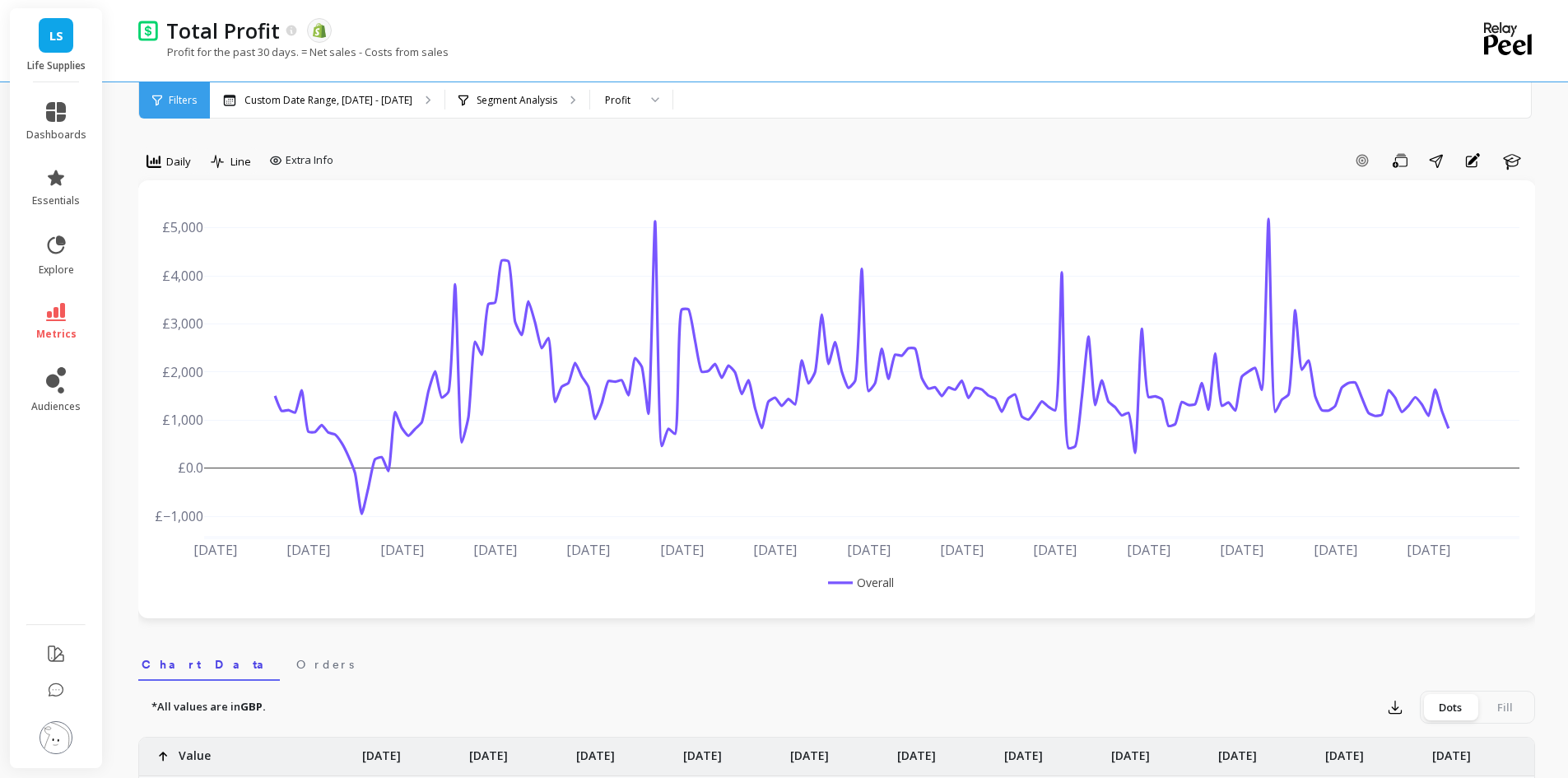
click at [562, 39] on div "Total Profit The data you are viewing comes from: Shopify" at bounding box center [779, 31] width 1242 height 28
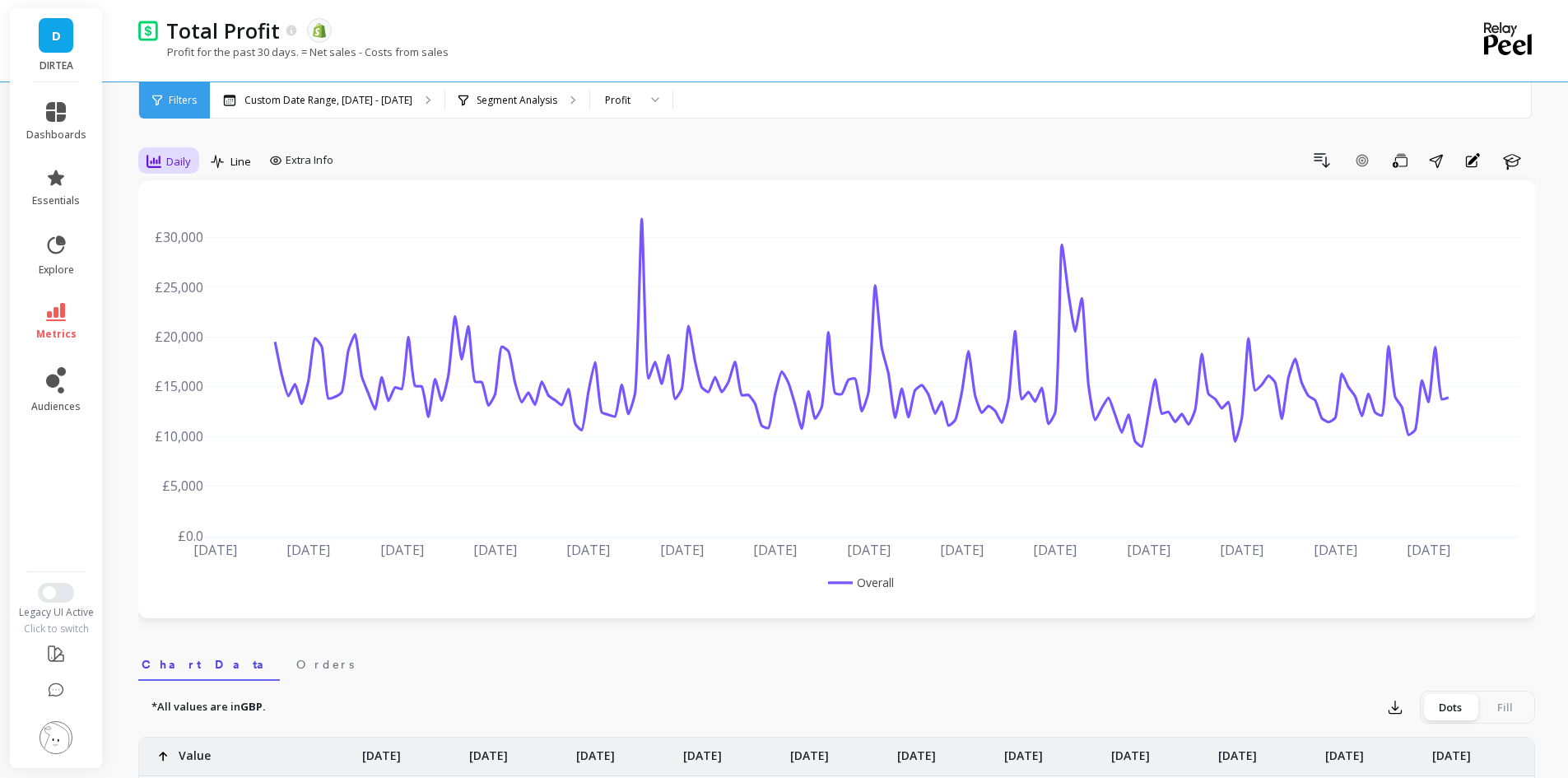
click at [161, 164] on icon at bounding box center [154, 162] width 15 height 15
click at [162, 255] on div "Weekly" at bounding box center [199, 261] width 94 height 16
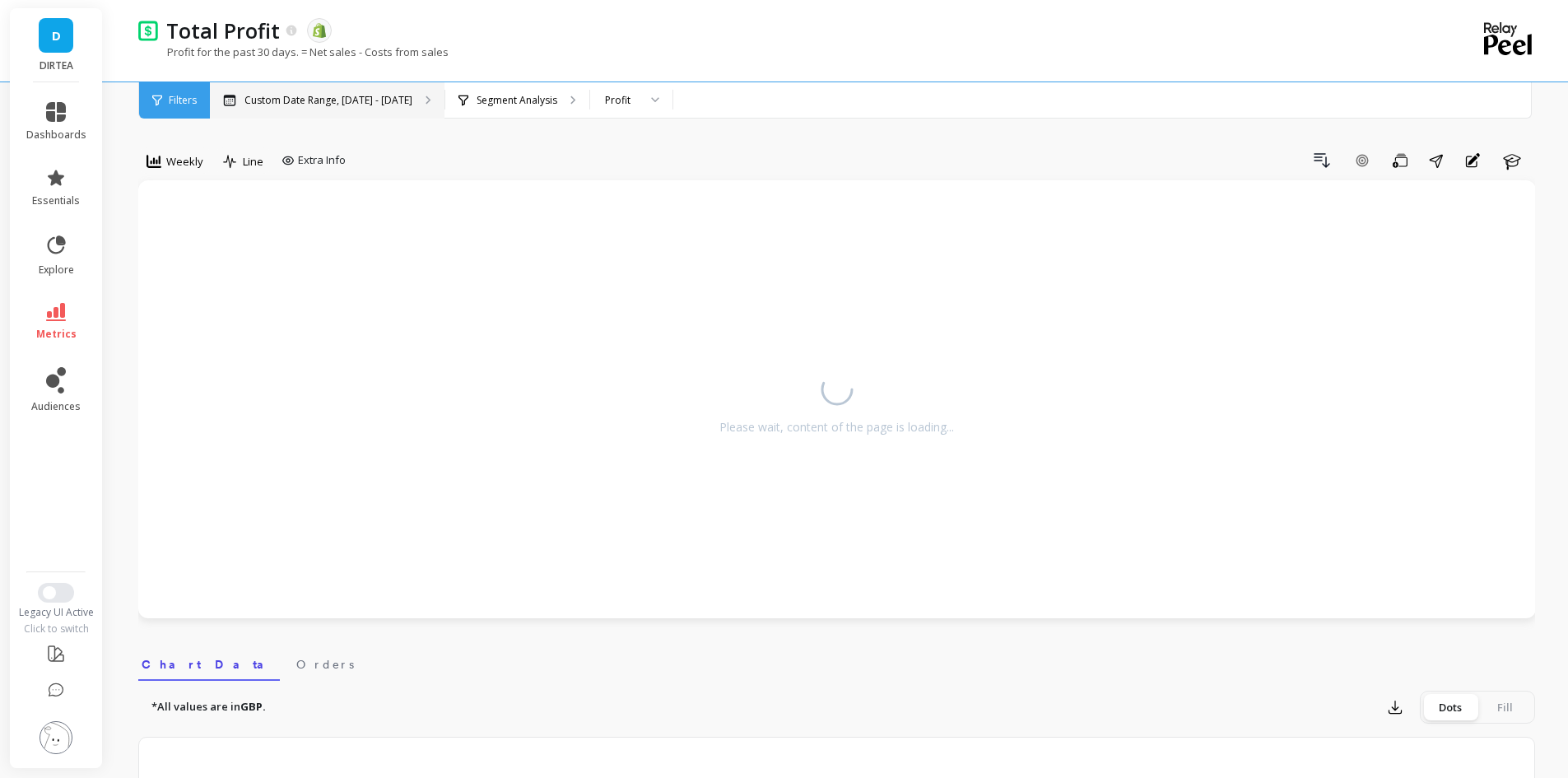
click at [371, 113] on div "Custom Date Range, [DATE] - [DATE]" at bounding box center [326, 100] width 235 height 36
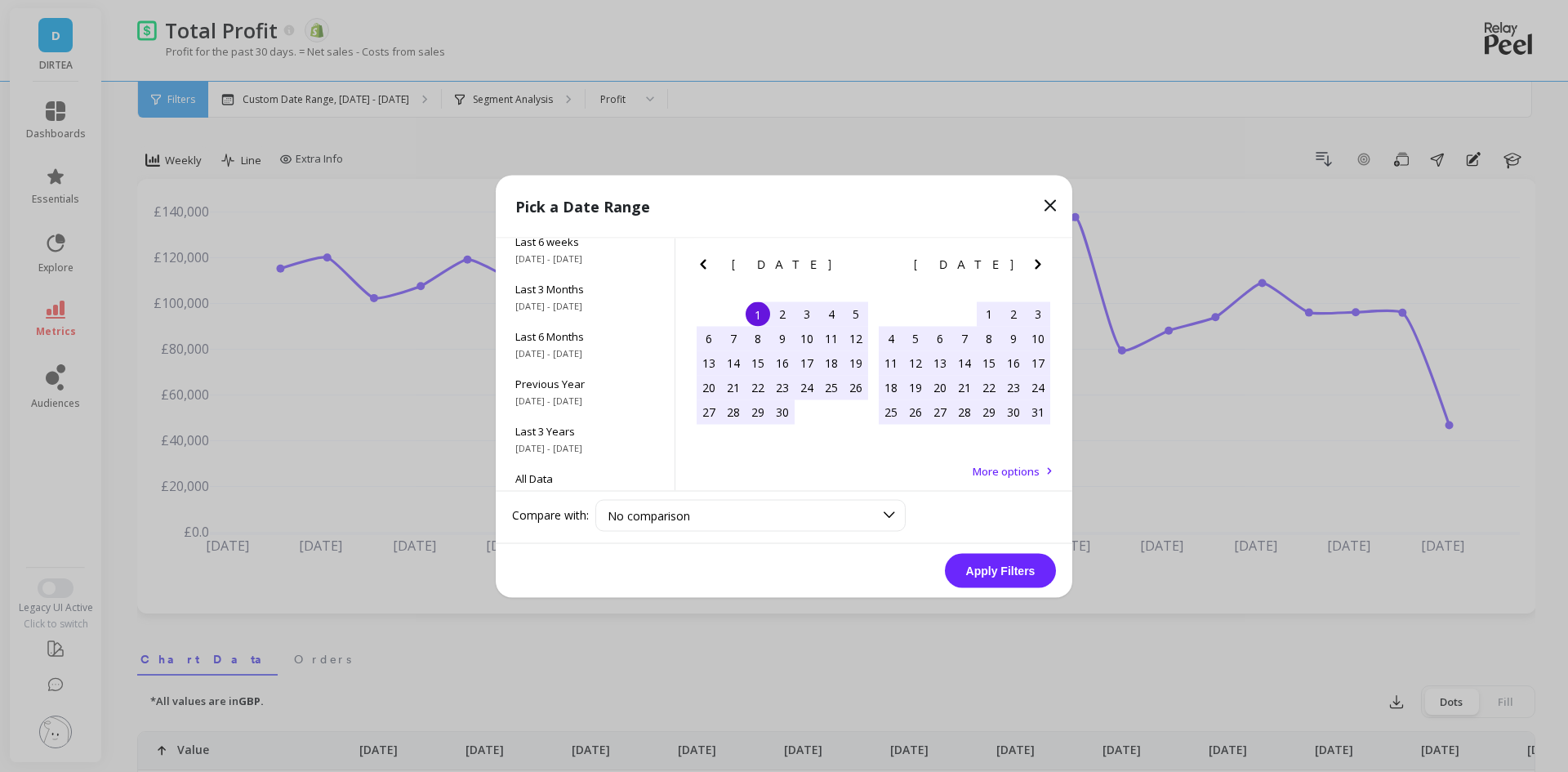
scroll to position [222, 0]
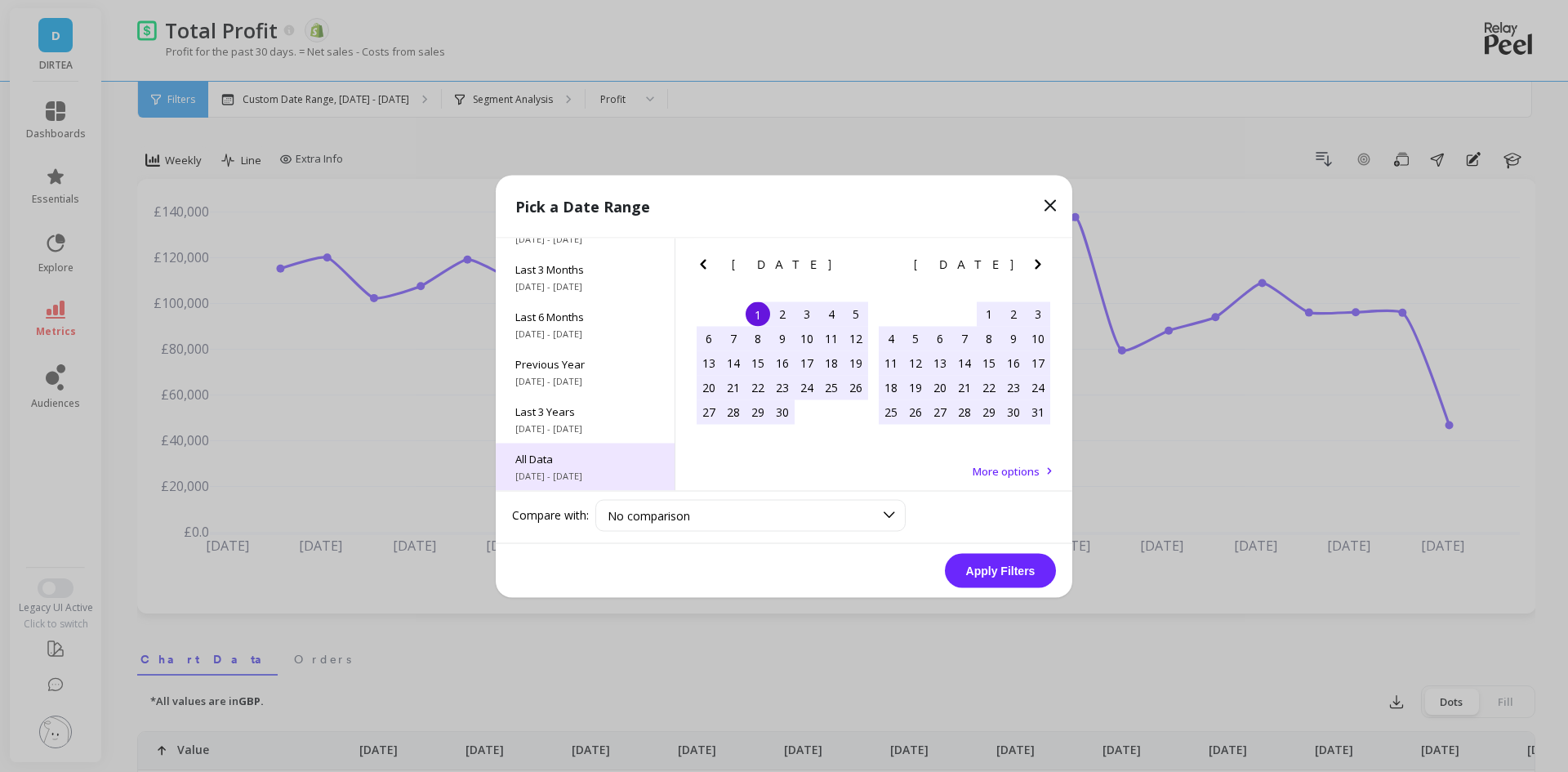
click at [584, 467] on div "All Data [DATE] - [DATE]" at bounding box center [585, 466] width 179 height 47
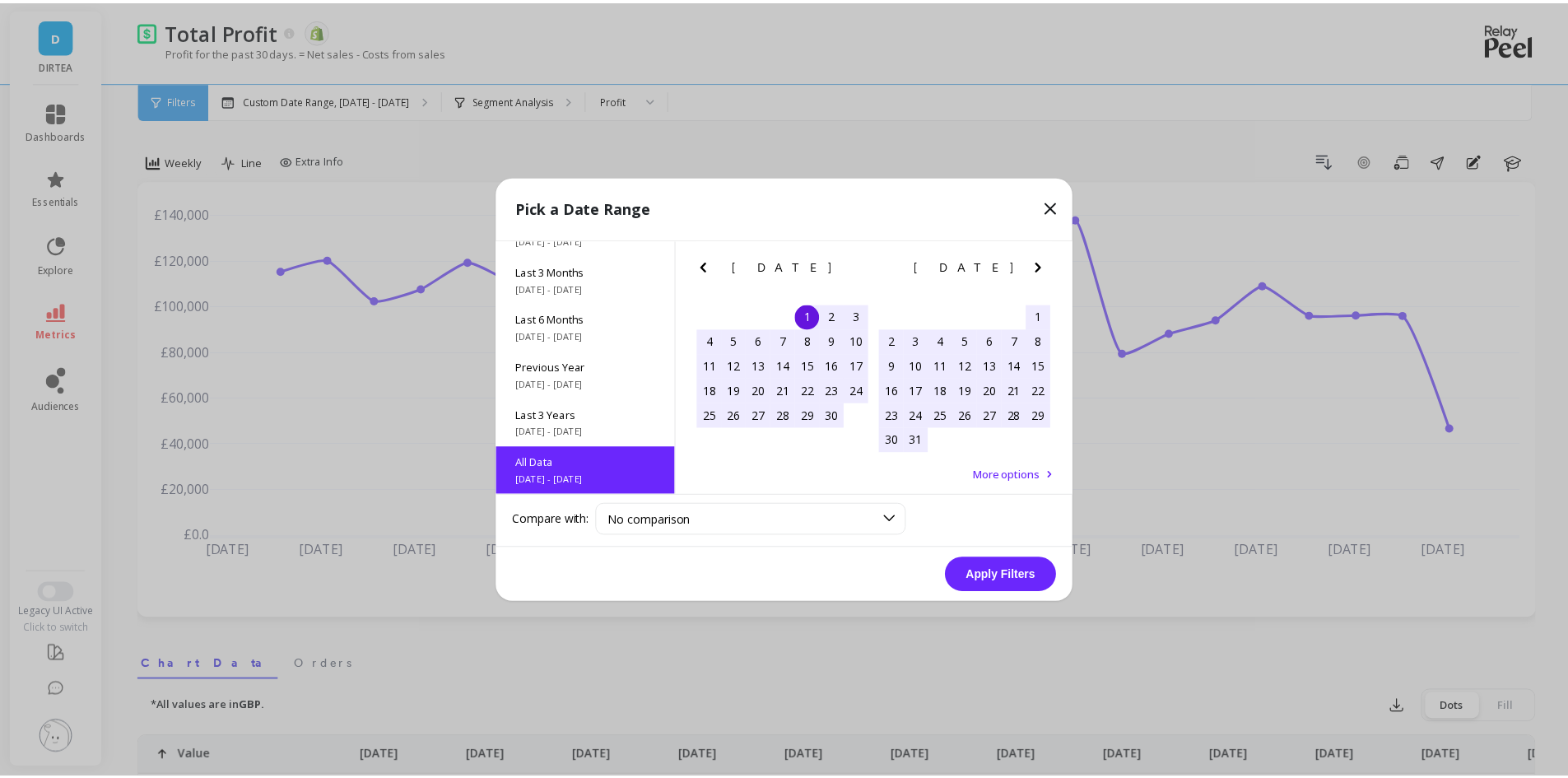
scroll to position [1, 0]
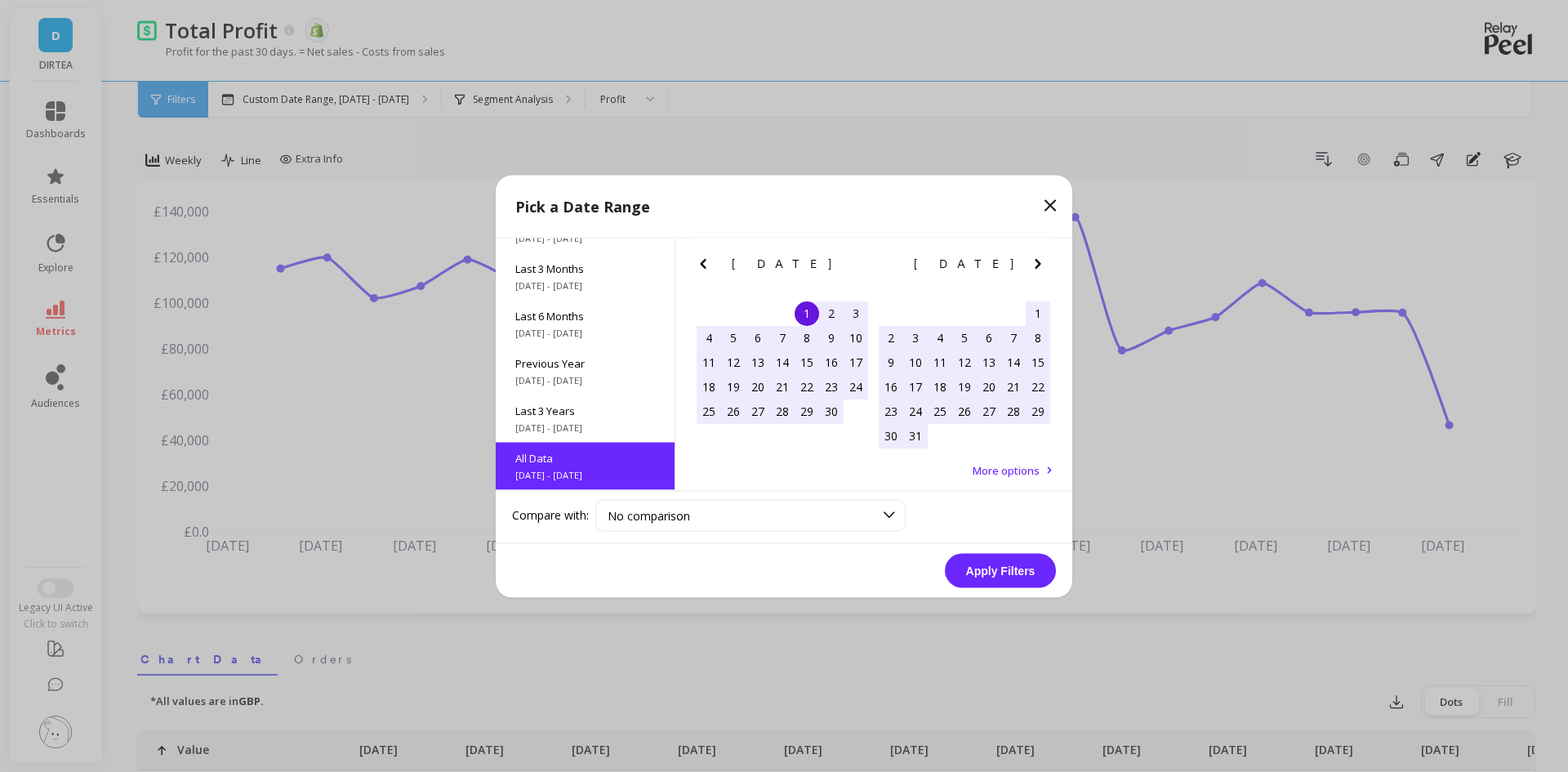
click at [991, 573] on button "Apply Filters" at bounding box center [1000, 570] width 111 height 34
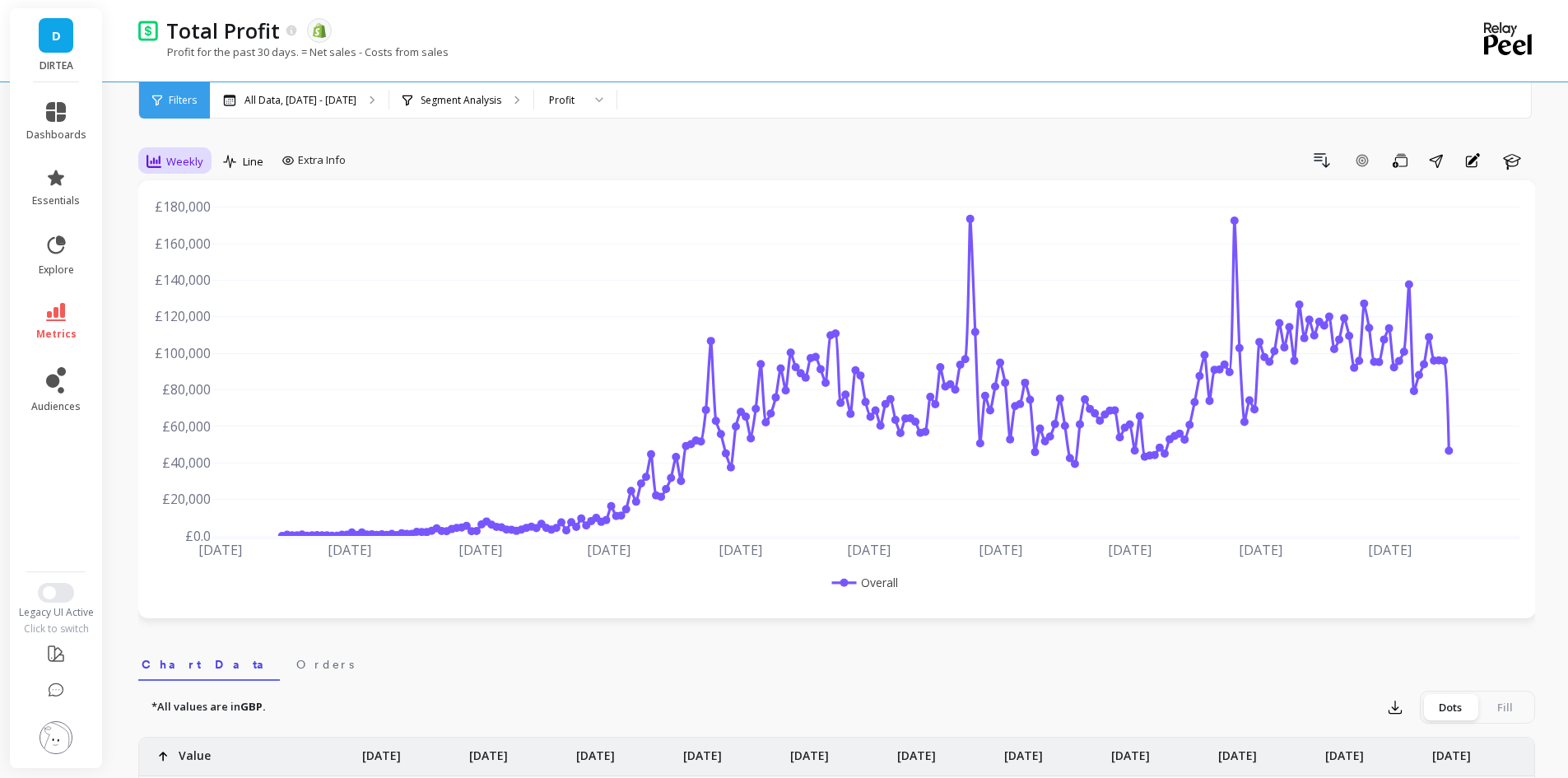
click at [179, 149] on div "Weekly" at bounding box center [174, 162] width 66 height 28
click at [220, 285] on div "Monthly" at bounding box center [199, 293] width 94 height 16
